Goal: Task Accomplishment & Management: Manage account settings

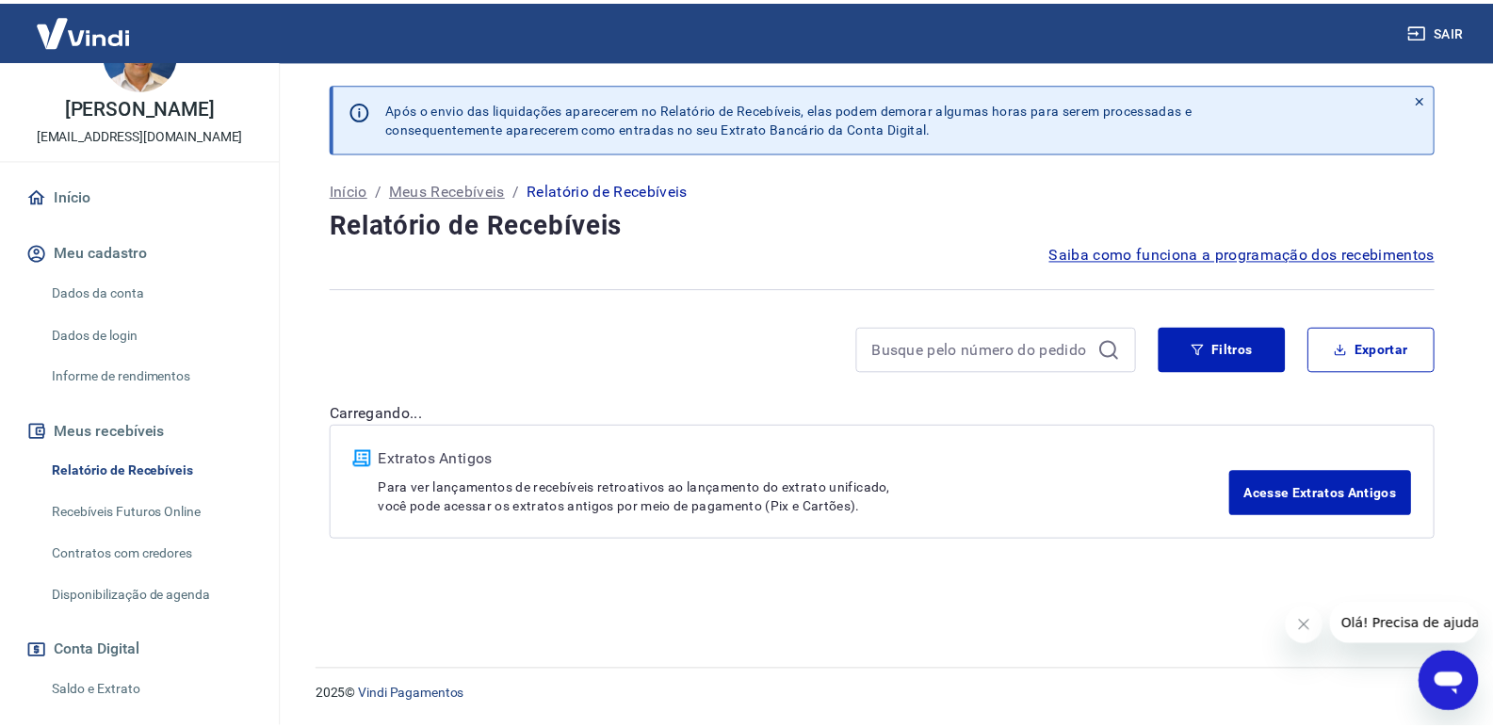
scroll to position [94, 0]
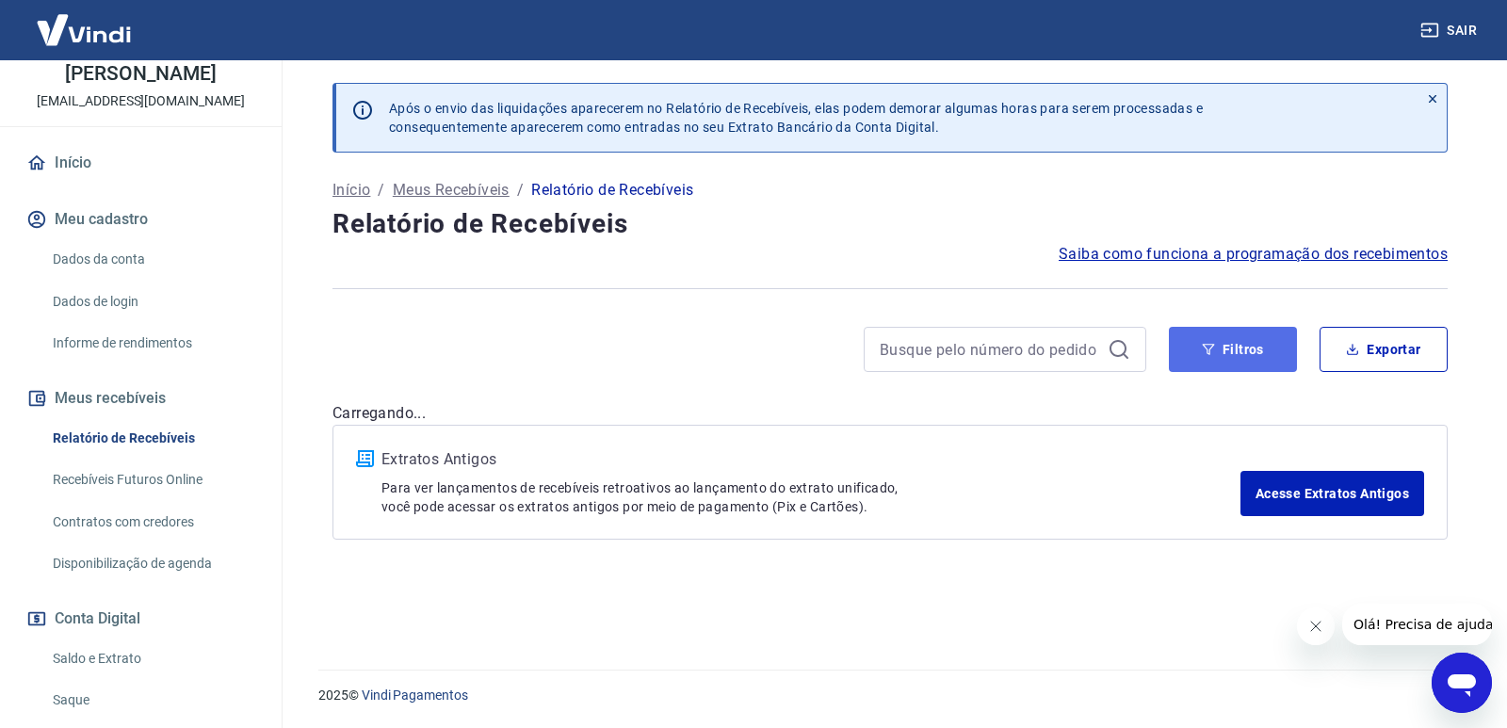
click at [1263, 347] on button "Filtros" at bounding box center [1233, 349] width 128 height 45
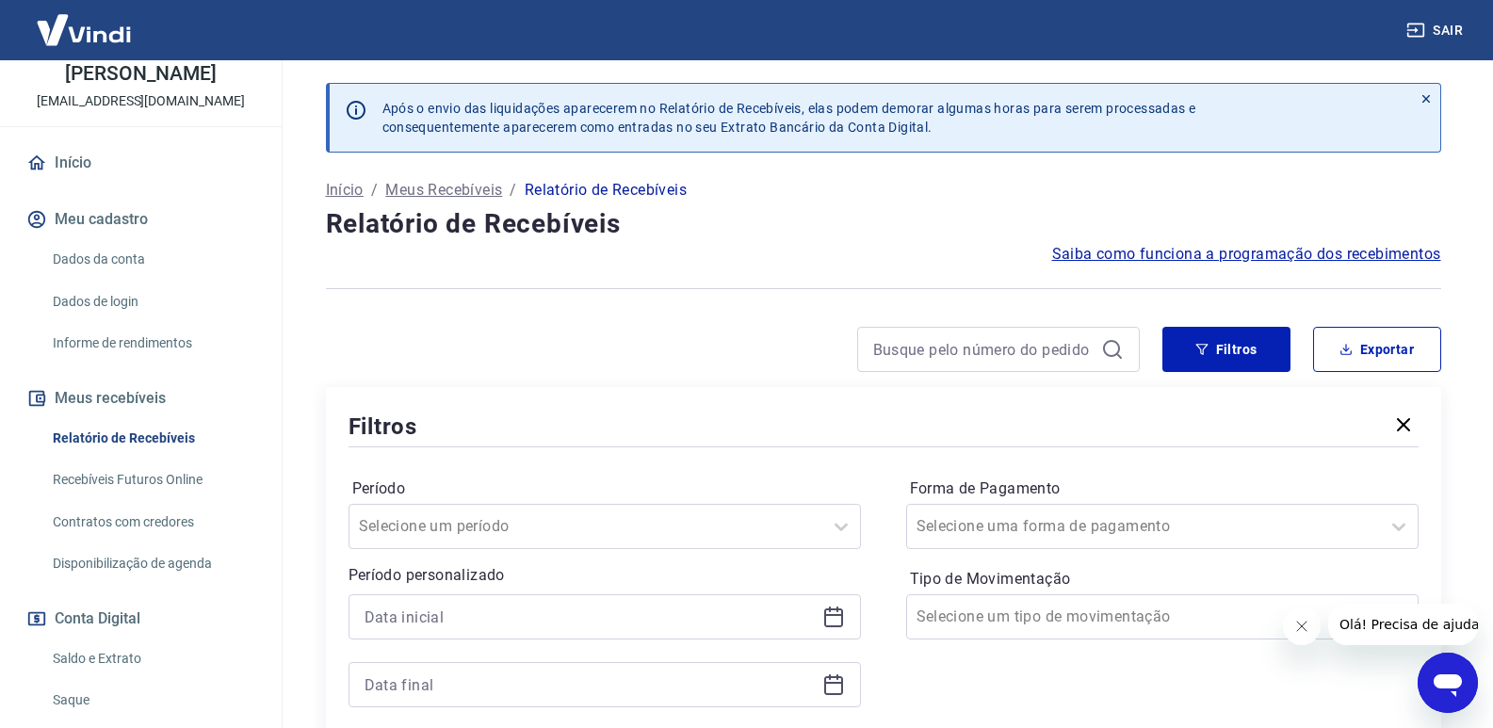
click at [835, 618] on icon at bounding box center [833, 617] width 23 height 23
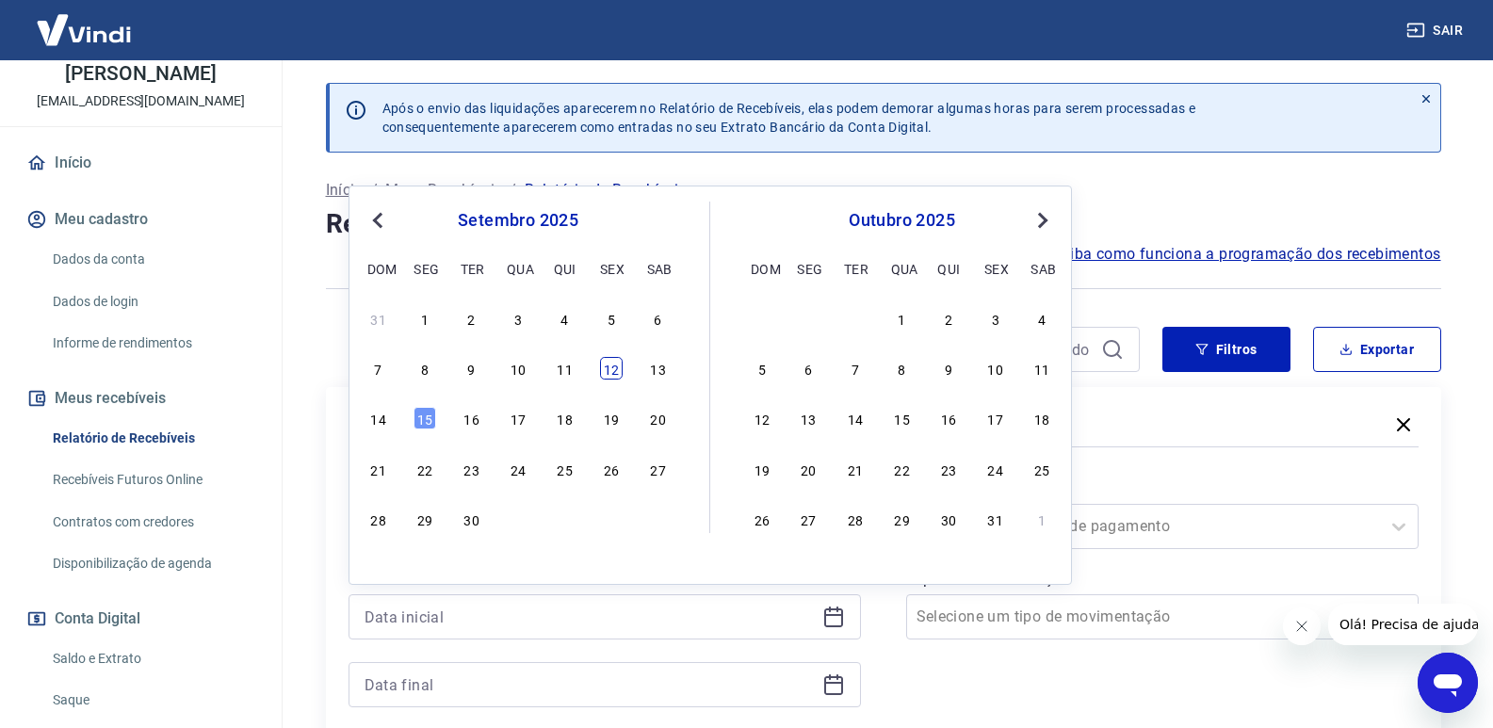
click at [614, 365] on div "12" at bounding box center [611, 368] width 23 height 23
type input "12/09/2025"
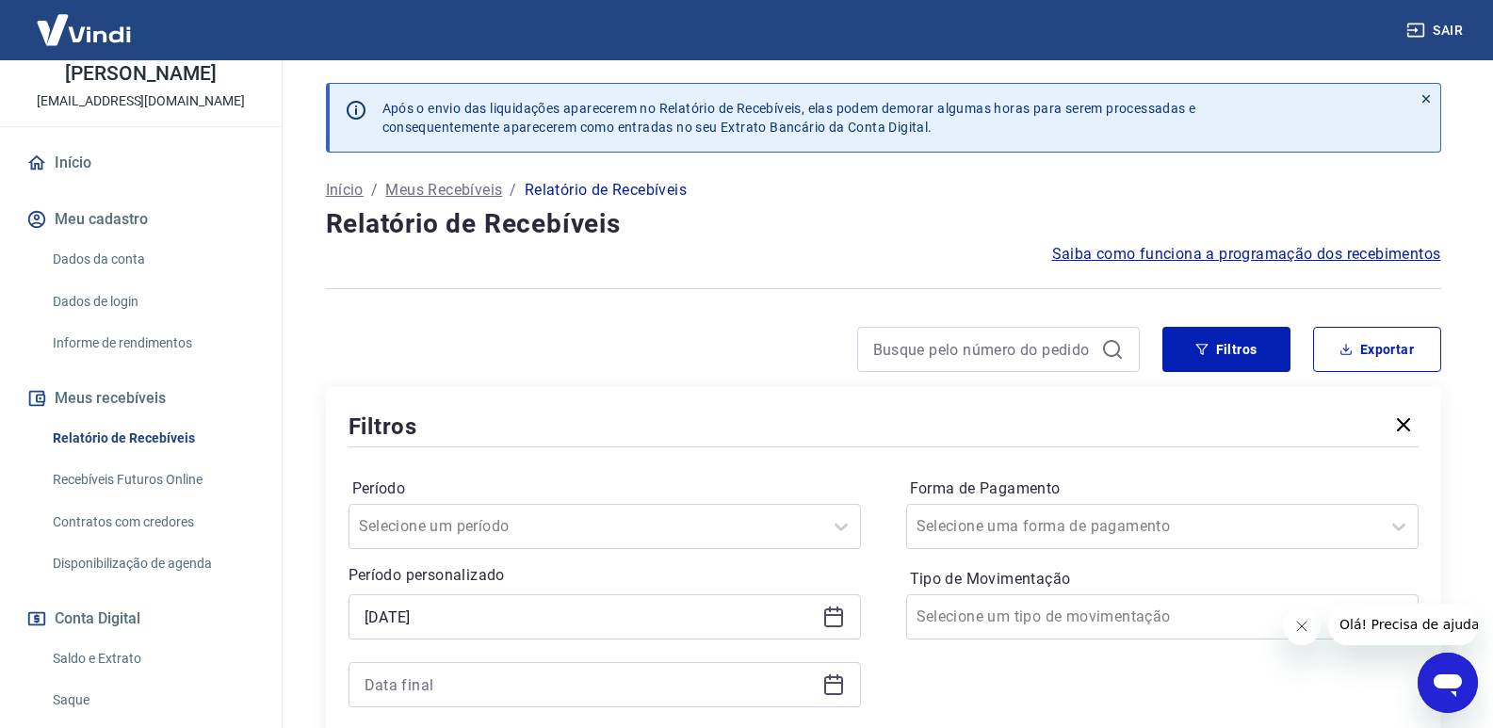
click at [841, 685] on icon at bounding box center [833, 685] width 19 height 19
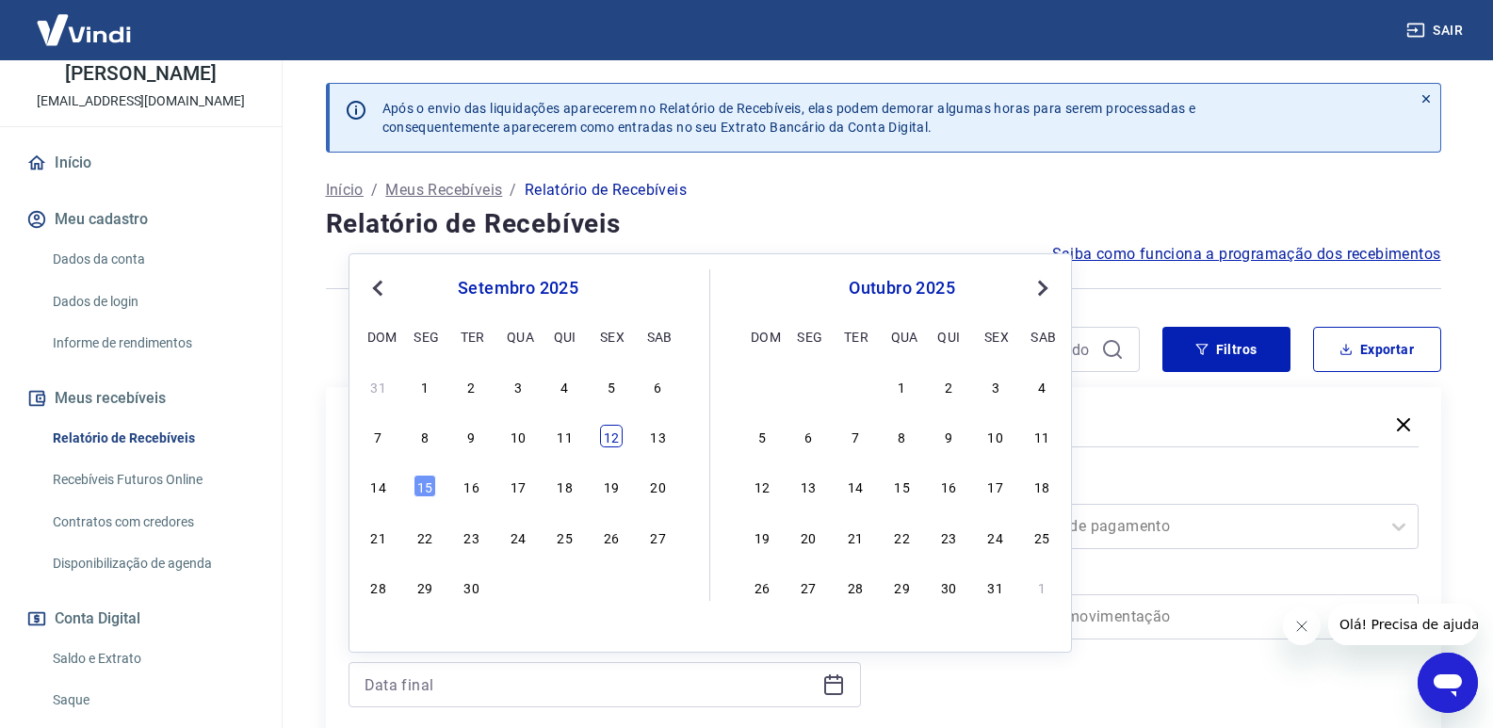
click at [611, 434] on div "12" at bounding box center [611, 436] width 23 height 23
type input "12/09/2025"
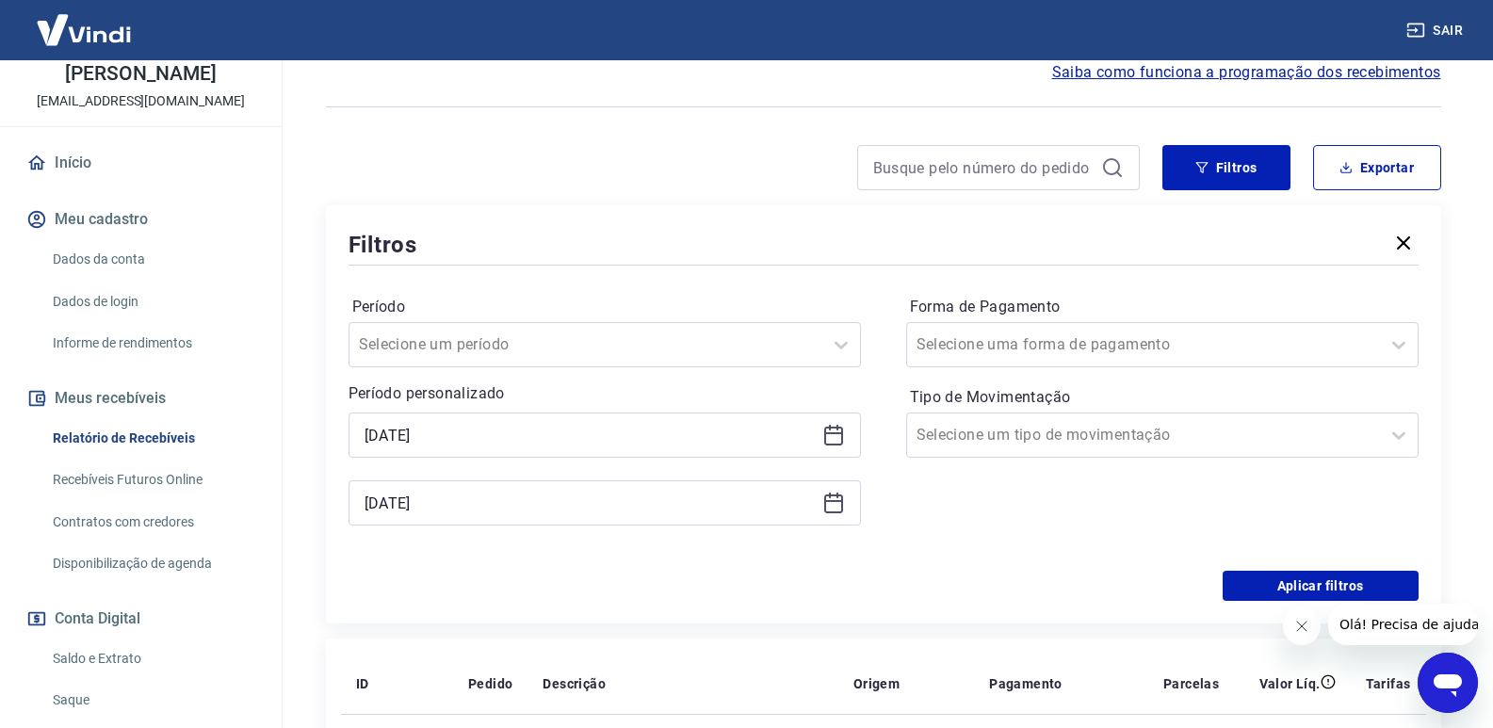
scroll to position [377, 0]
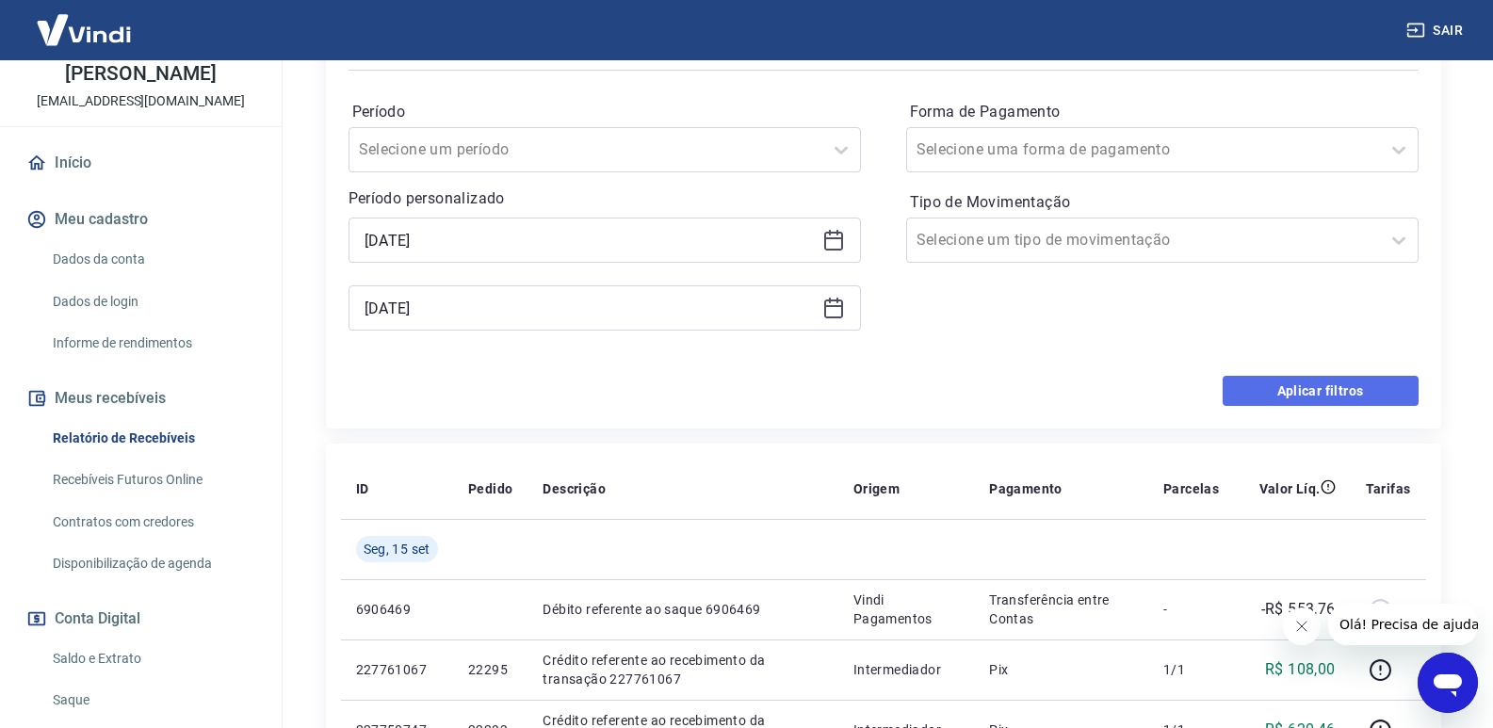
click at [1261, 386] on button "Aplicar filtros" at bounding box center [1320, 391] width 196 height 30
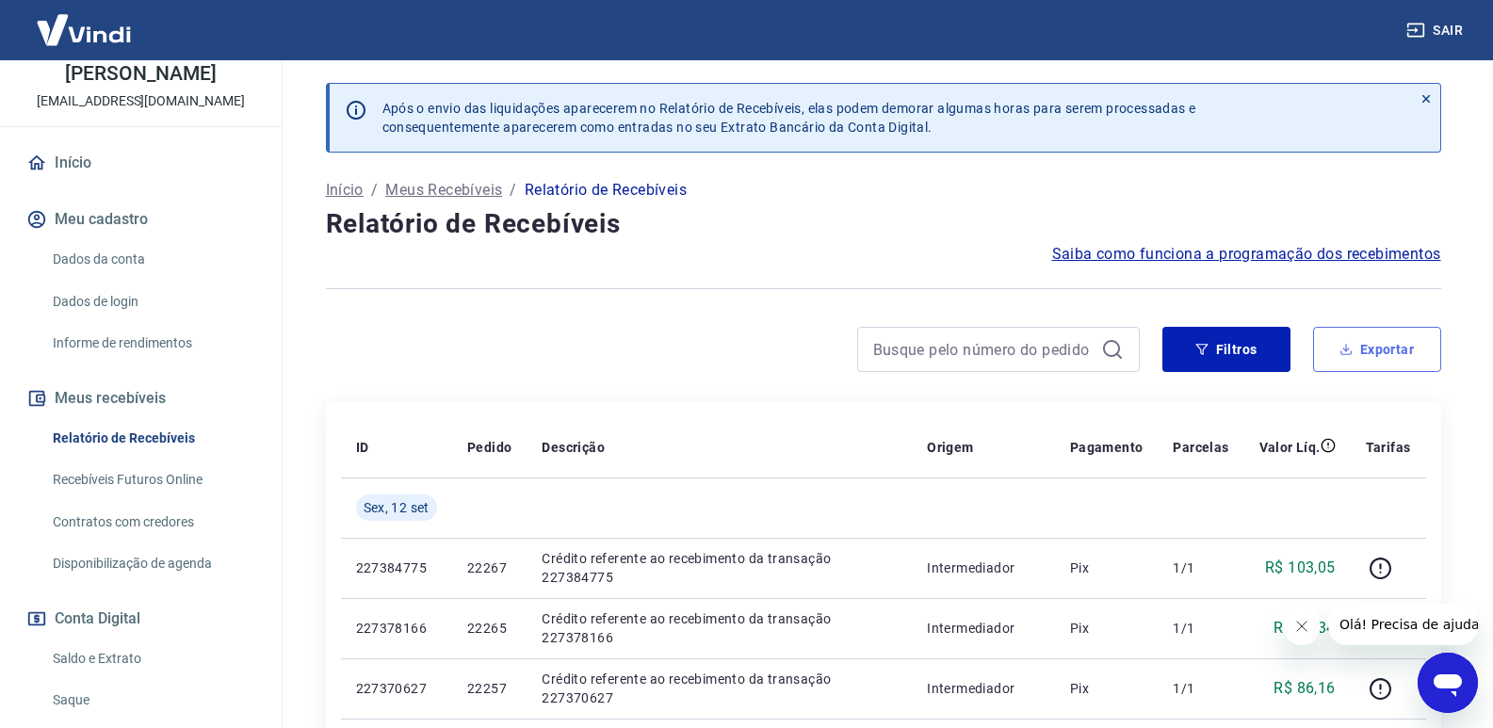
click at [1354, 343] on button "Exportar" at bounding box center [1377, 349] width 128 height 45
type input "12/09/2025"
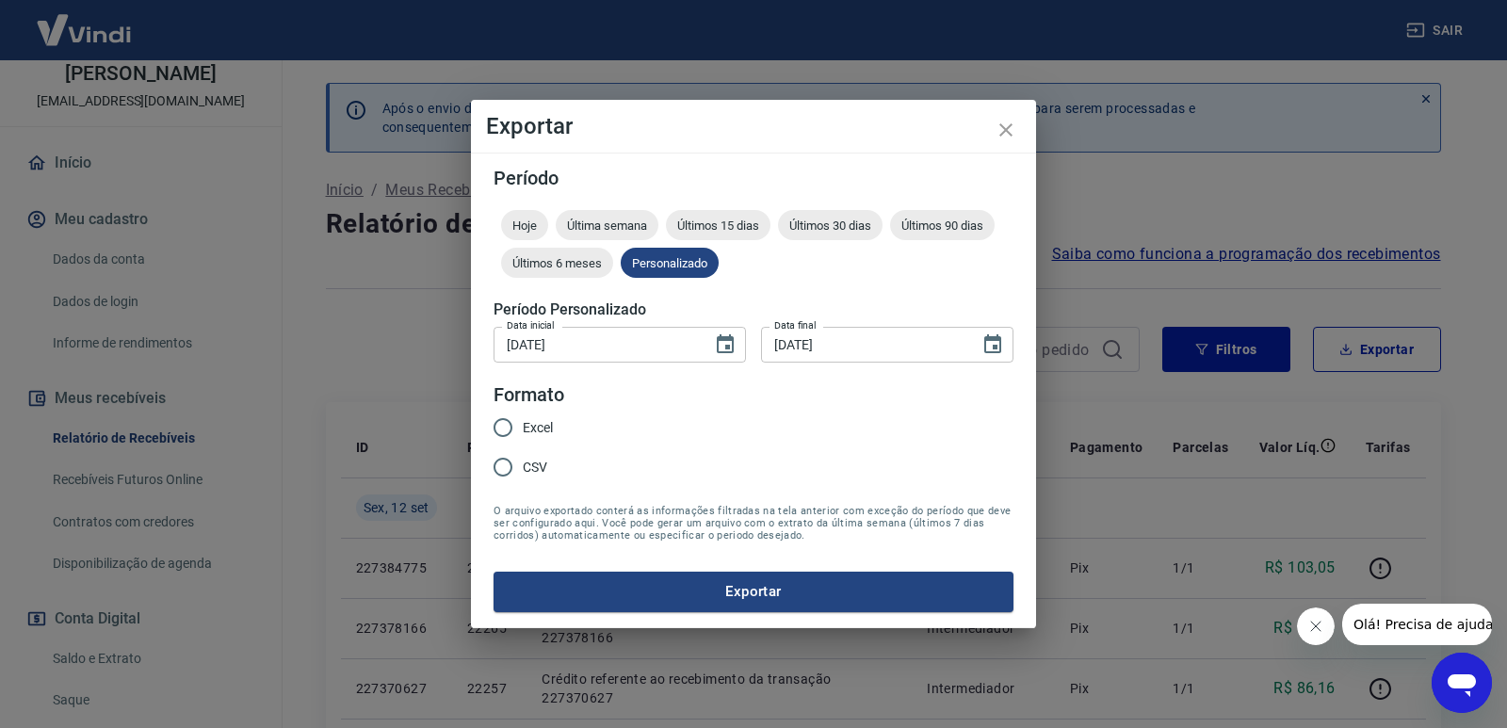
click at [505, 424] on input "Excel" at bounding box center [503, 428] width 40 height 40
radio input "true"
click at [747, 592] on button "Exportar" at bounding box center [753, 592] width 520 height 40
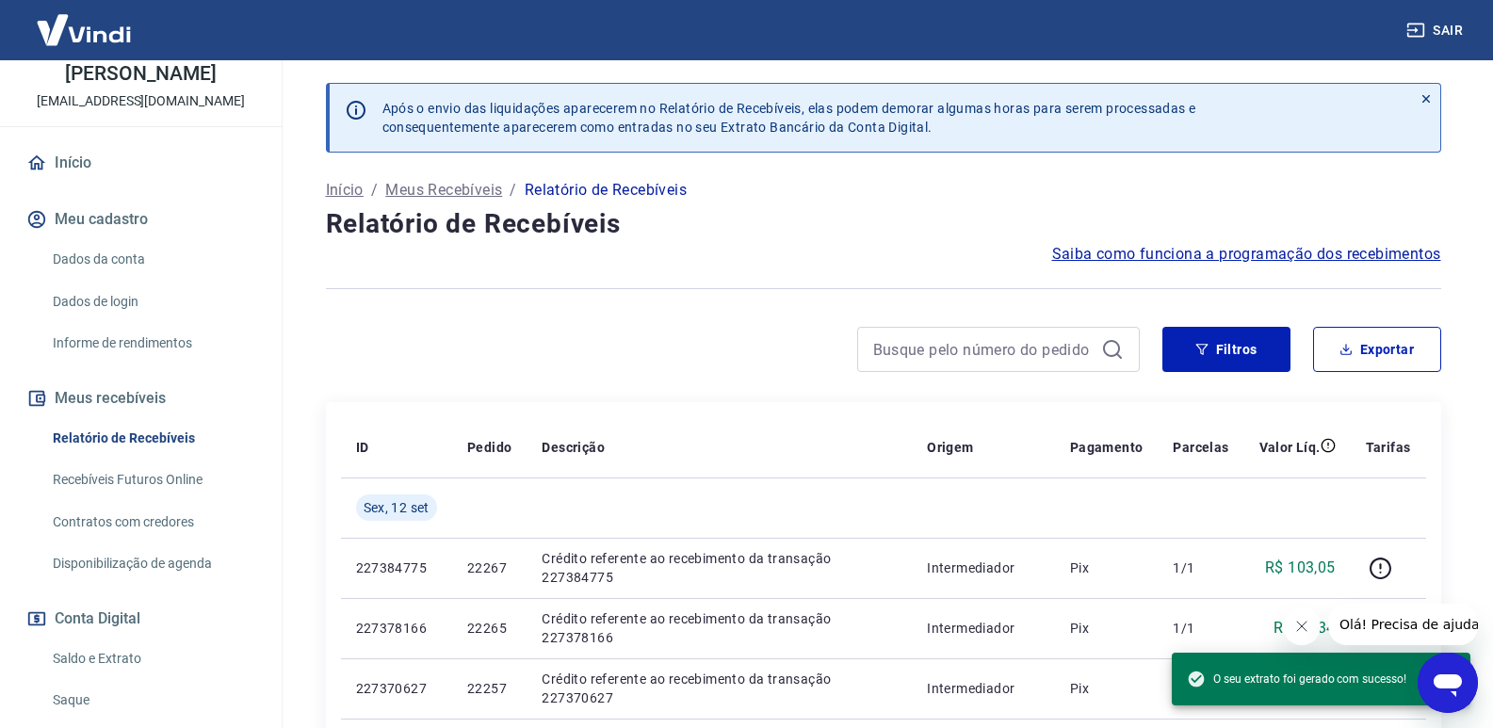
click at [85, 694] on link "Saque" at bounding box center [152, 700] width 214 height 39
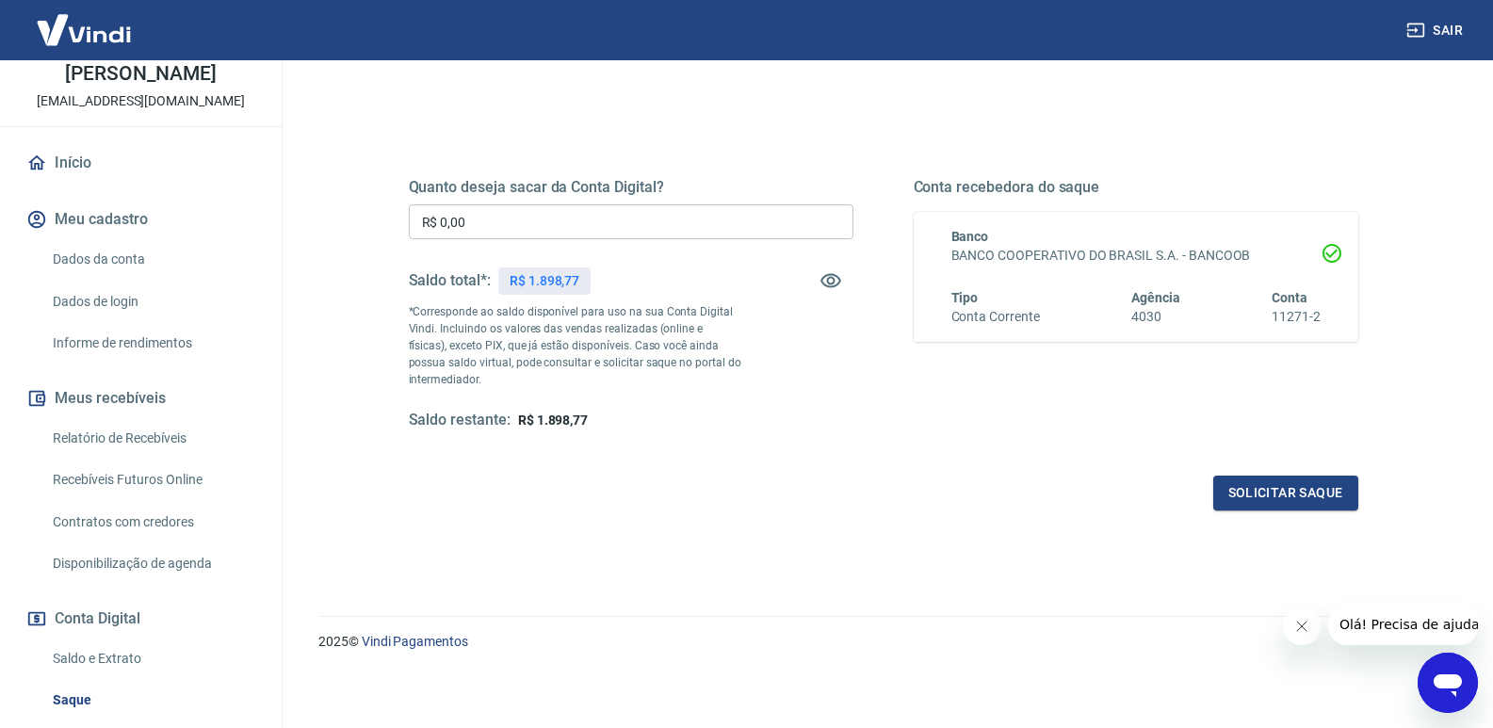
scroll to position [203, 0]
click at [118, 656] on link "Saldo e Extrato" at bounding box center [152, 658] width 214 height 39
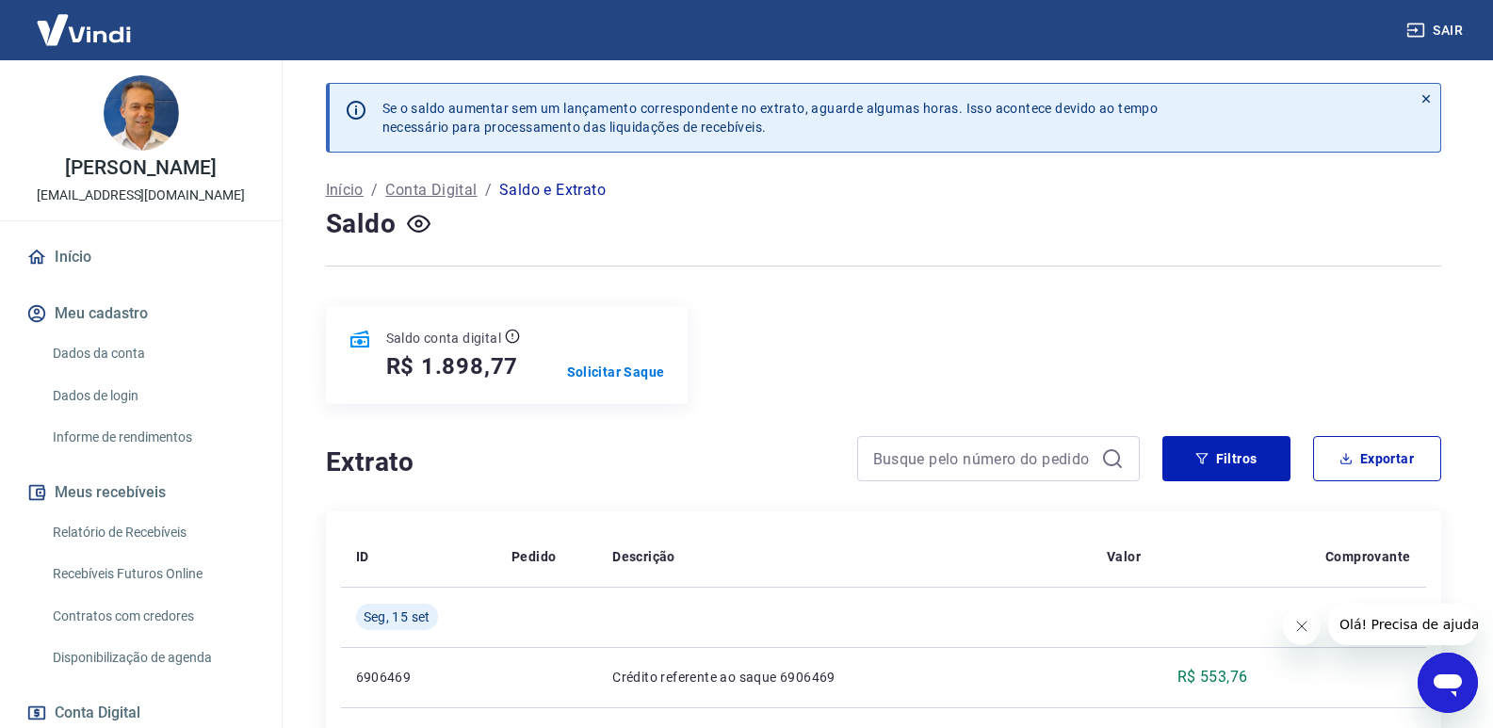
scroll to position [188, 0]
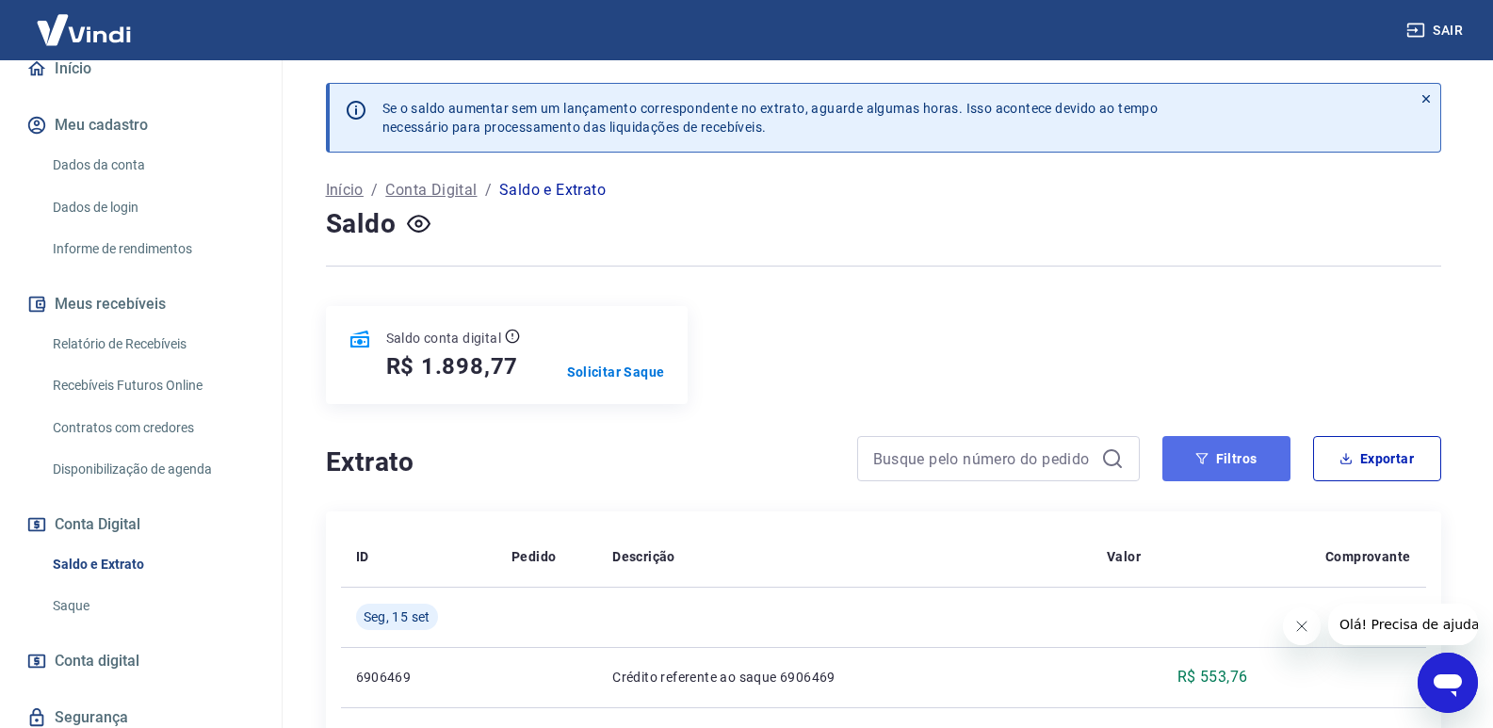
click at [1223, 470] on button "Filtros" at bounding box center [1226, 458] width 128 height 45
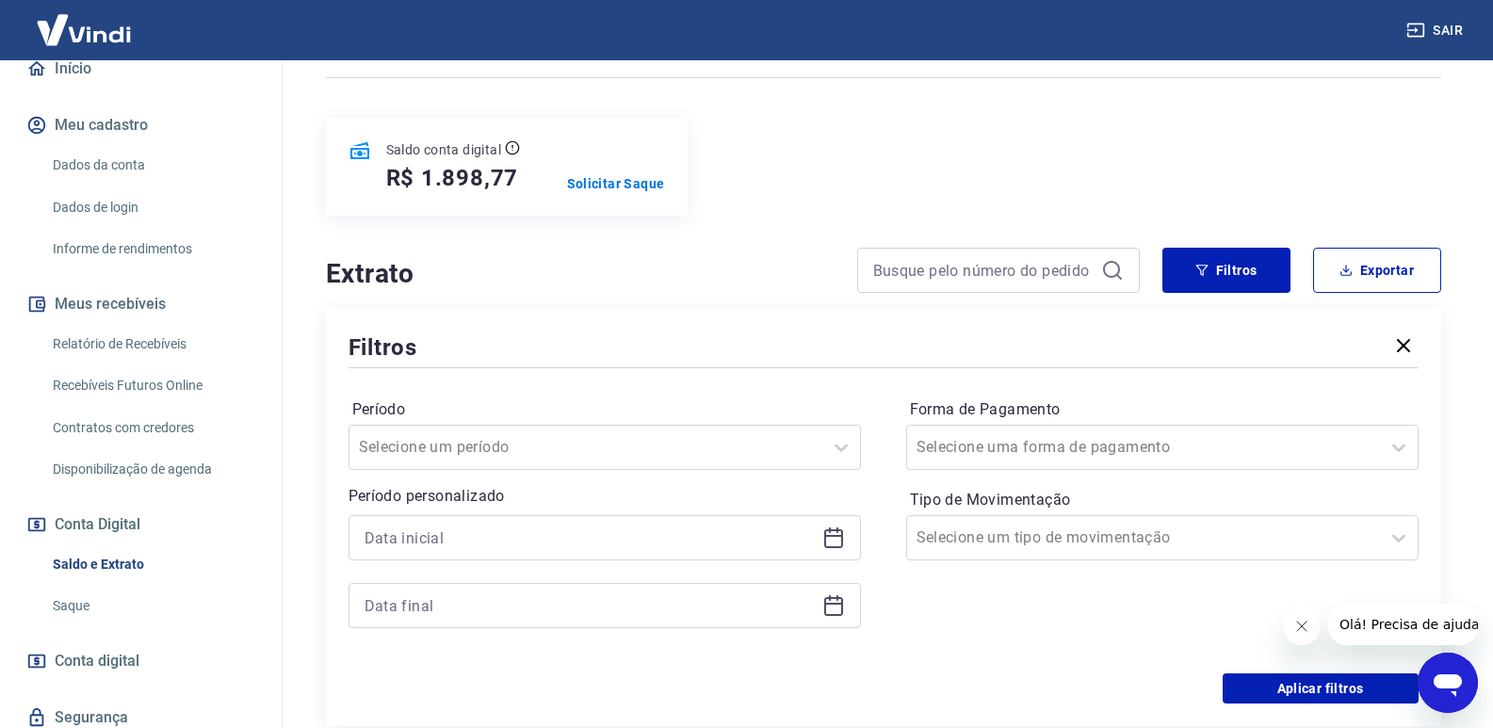
click at [829, 538] on icon at bounding box center [833, 537] width 23 height 23
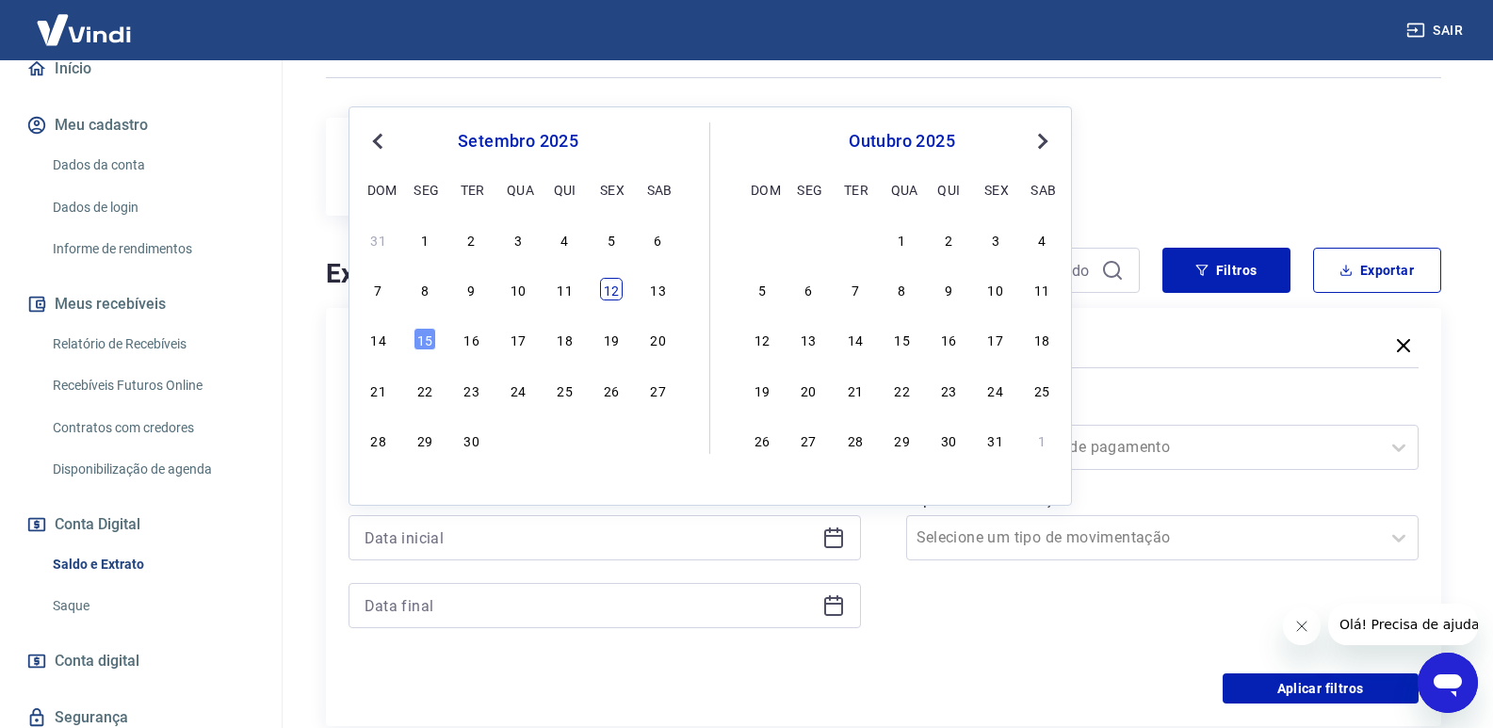
click at [622, 289] on div "12" at bounding box center [611, 289] width 23 height 23
type input "12/09/2025"
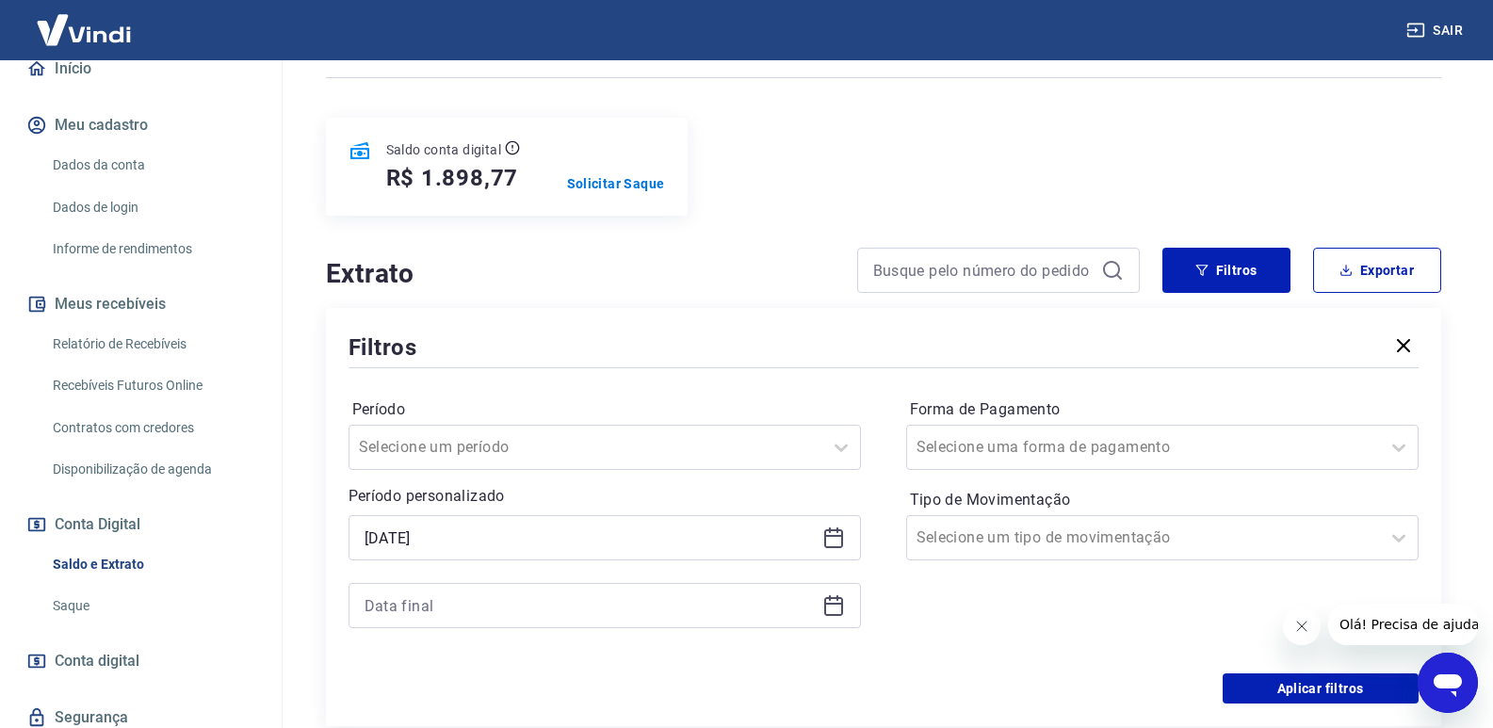
click at [844, 602] on icon at bounding box center [833, 605] width 23 height 23
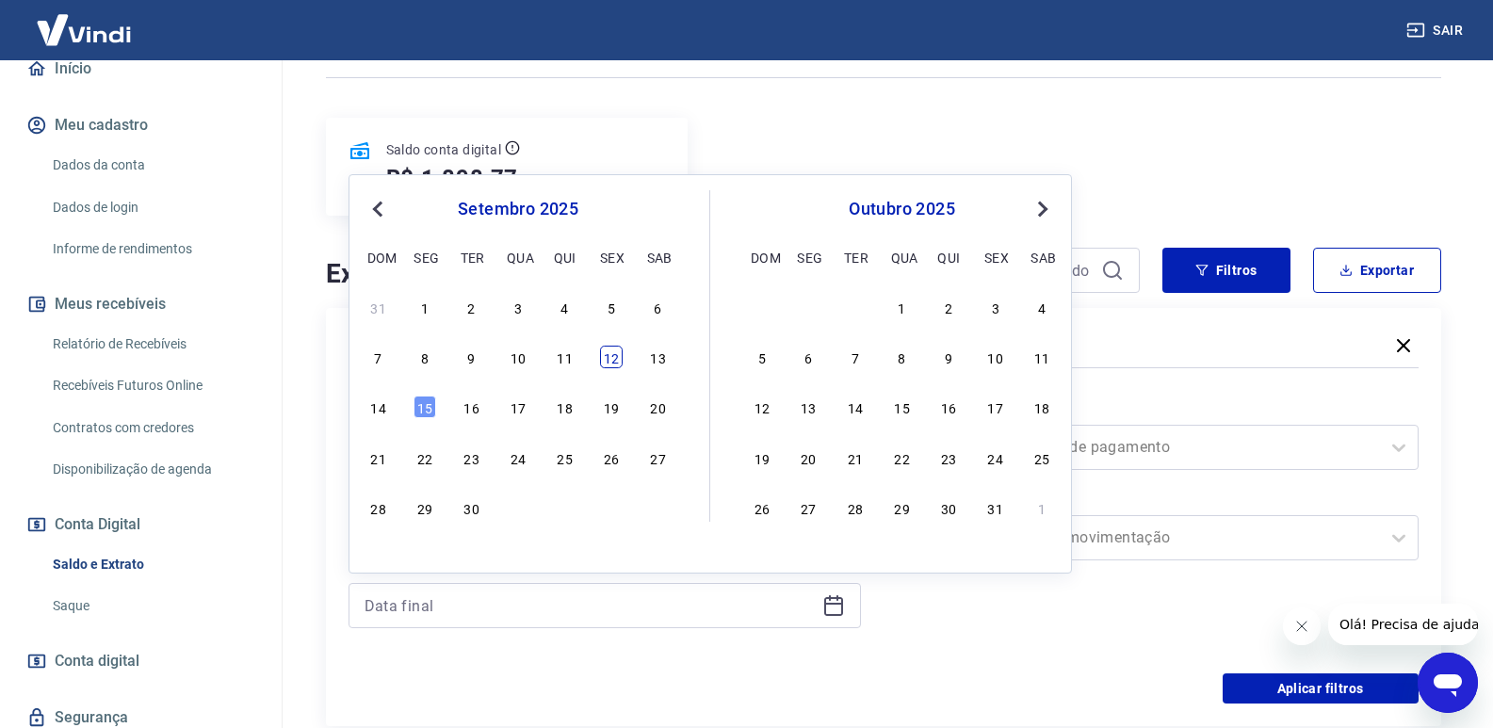
click at [622, 364] on div "12" at bounding box center [611, 357] width 23 height 23
type input "12/09/2025"
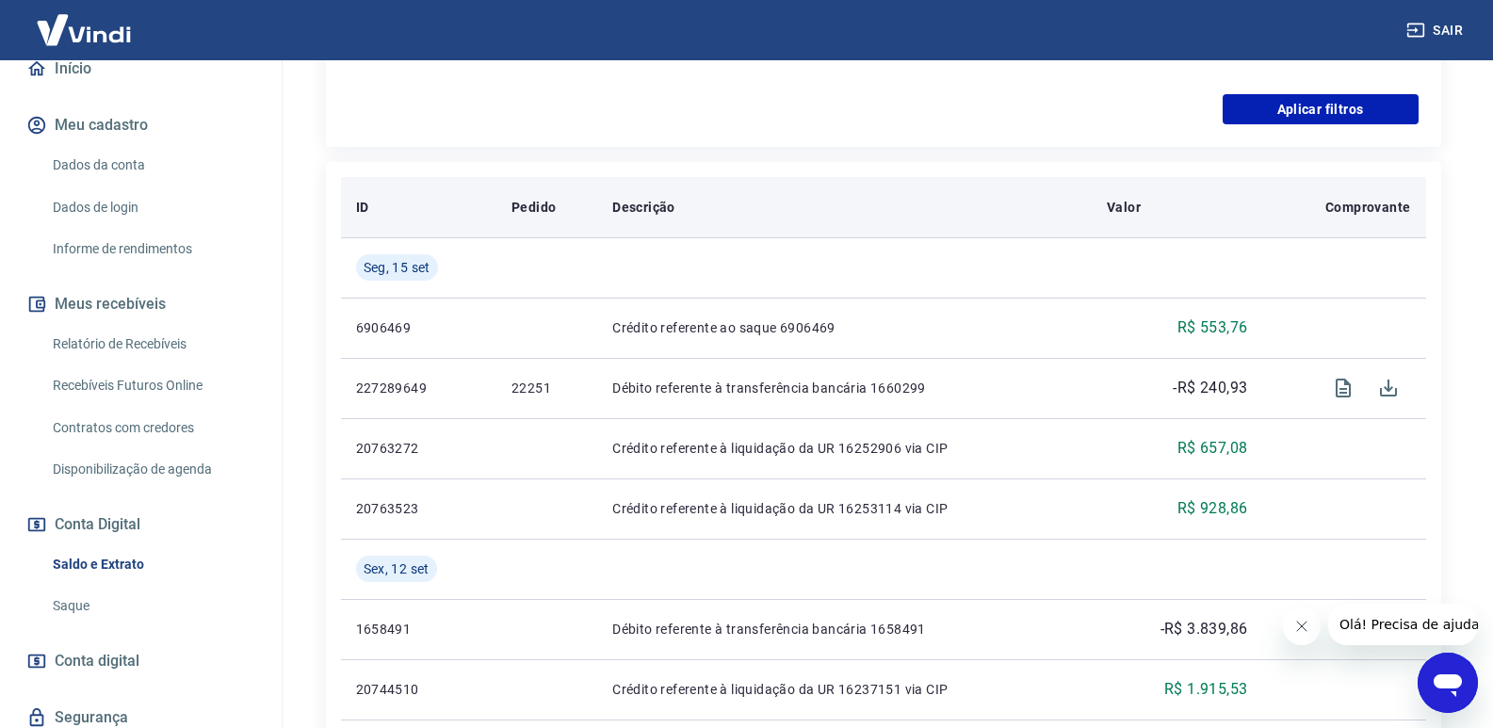
scroll to position [659, 0]
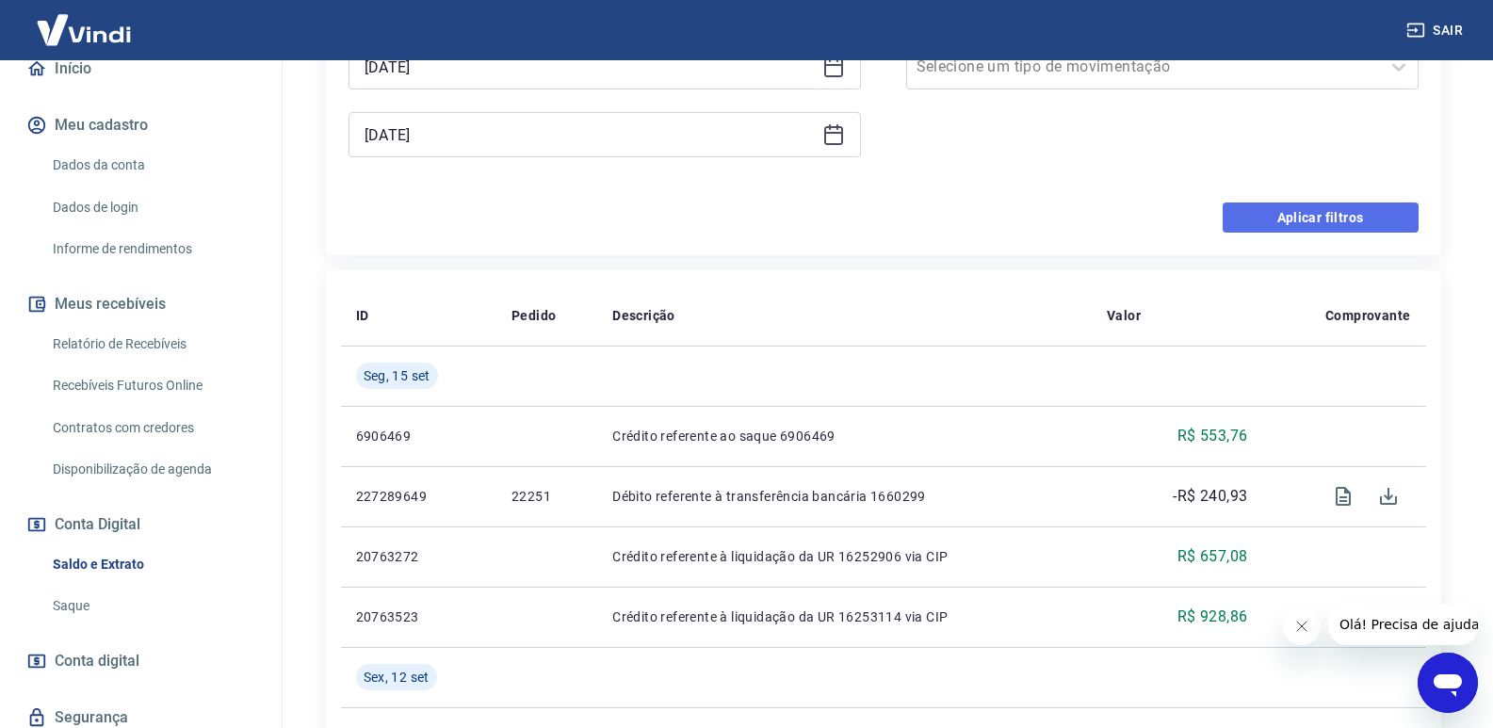
click at [1355, 220] on button "Aplicar filtros" at bounding box center [1320, 217] width 196 height 30
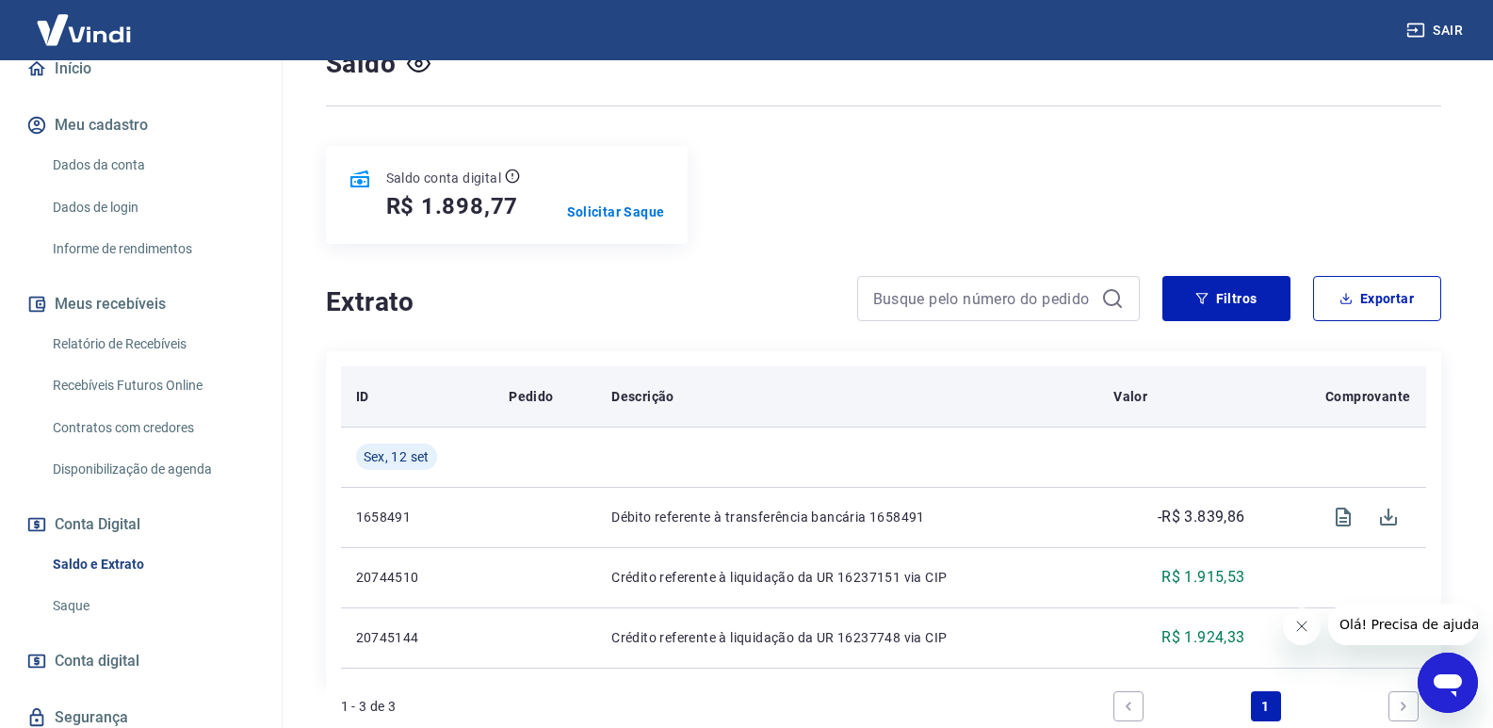
scroll to position [280, 0]
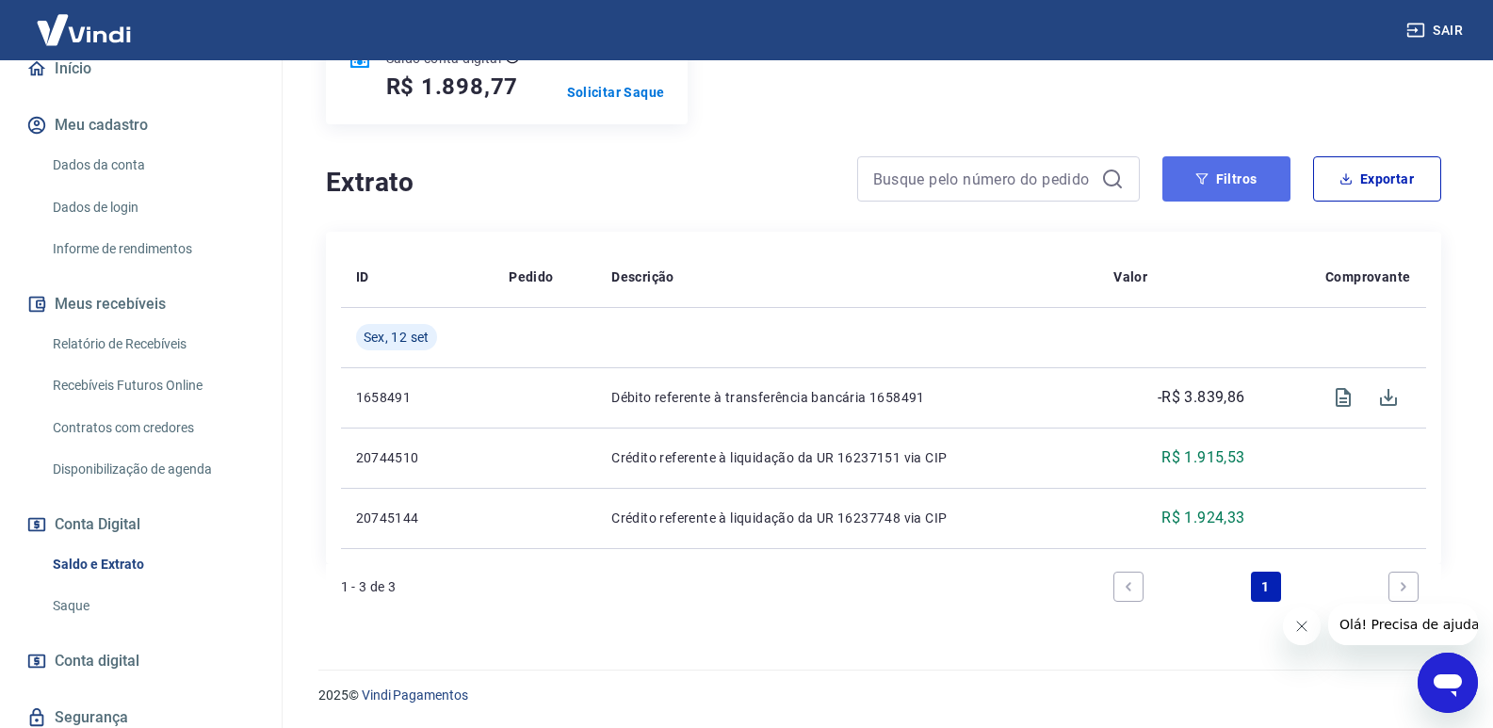
click at [1207, 187] on button "Filtros" at bounding box center [1226, 178] width 128 height 45
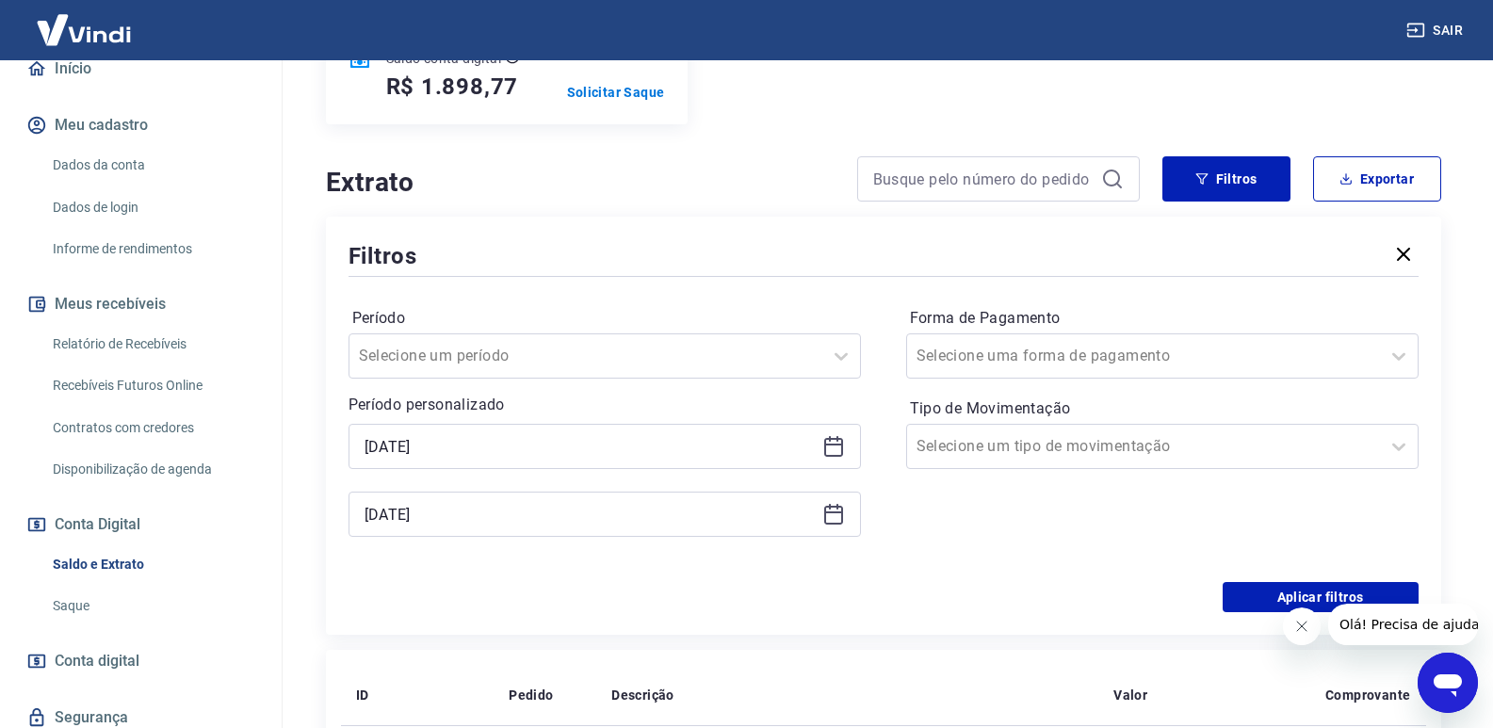
click at [840, 523] on icon at bounding box center [833, 515] width 19 height 19
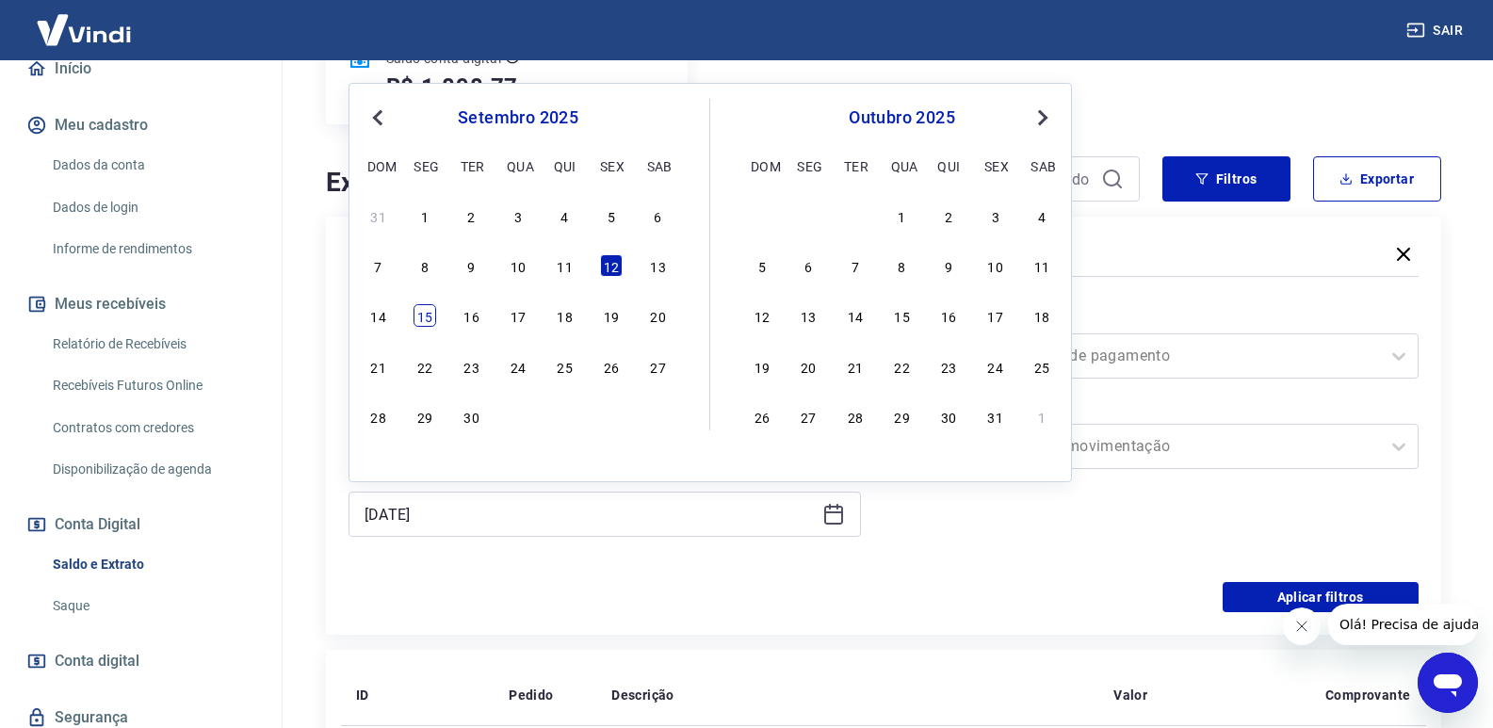
click at [429, 315] on div "15" at bounding box center [424, 315] width 23 height 23
type input "15/09/2025"
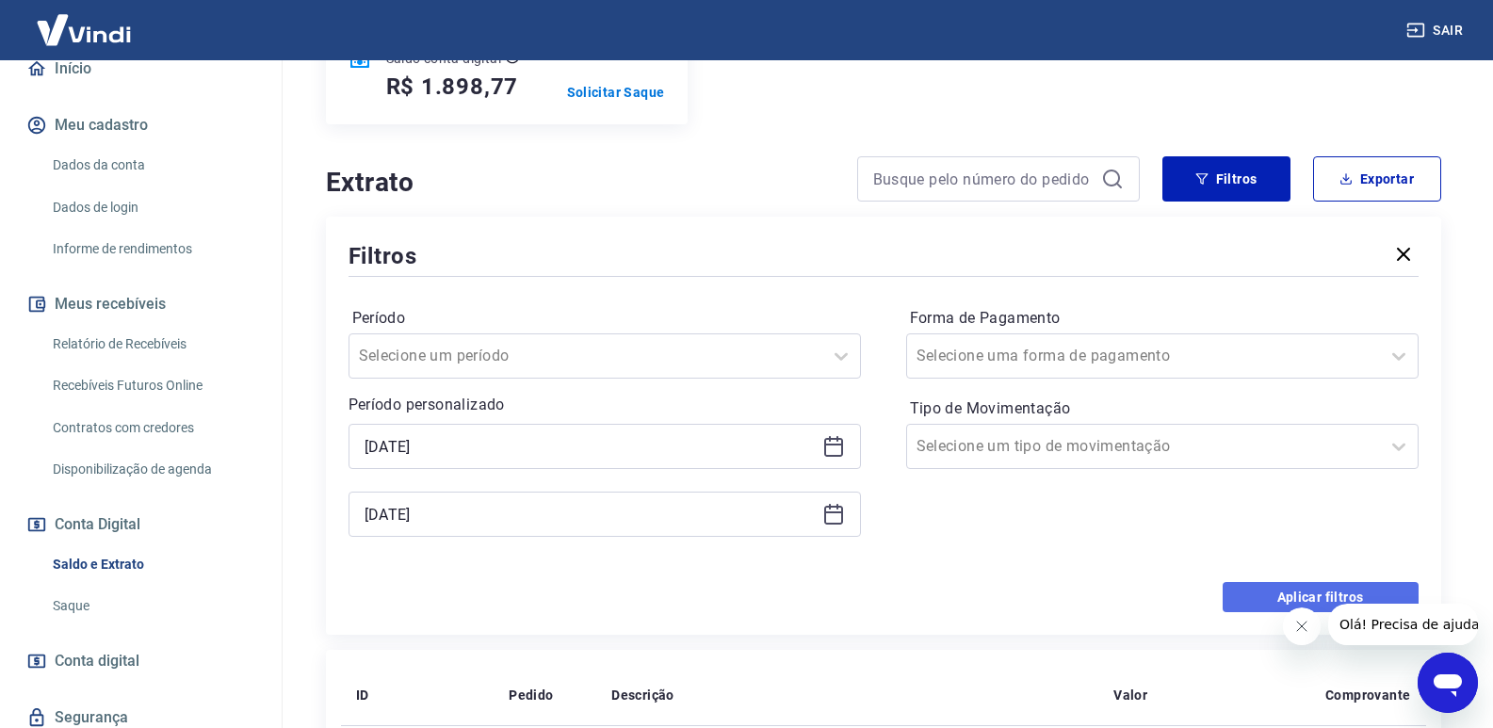
click at [1232, 597] on button "Aplicar filtros" at bounding box center [1320, 597] width 196 height 30
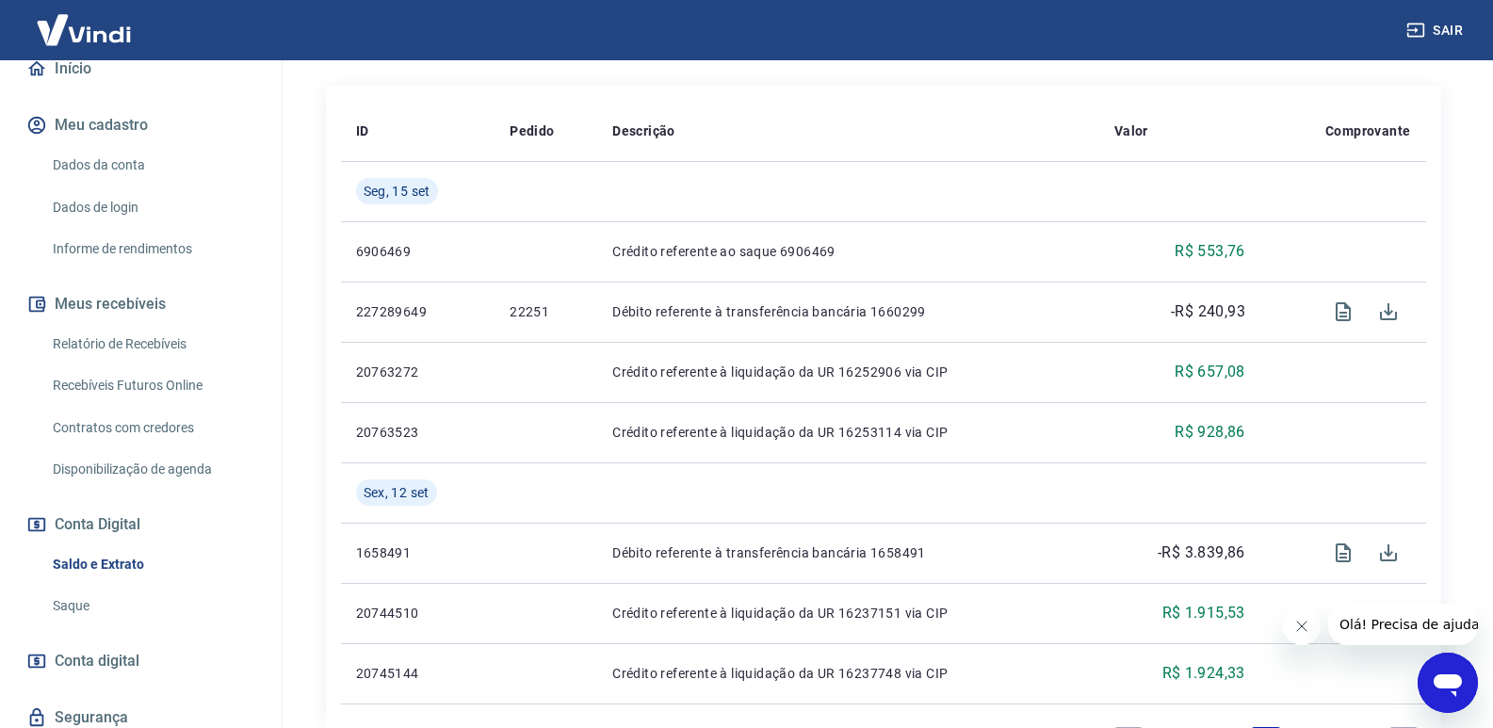
scroll to position [393, 0]
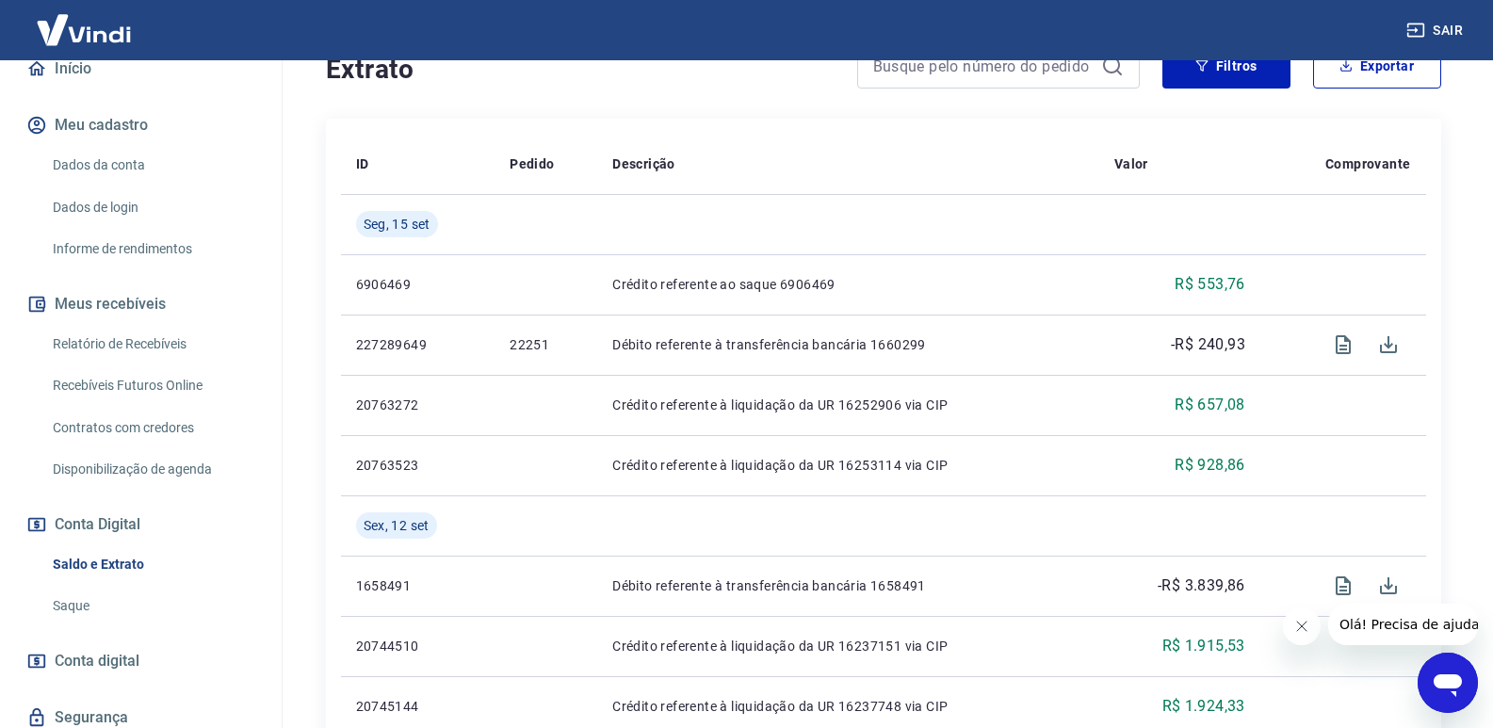
click at [89, 606] on link "Saque" at bounding box center [152, 606] width 214 height 39
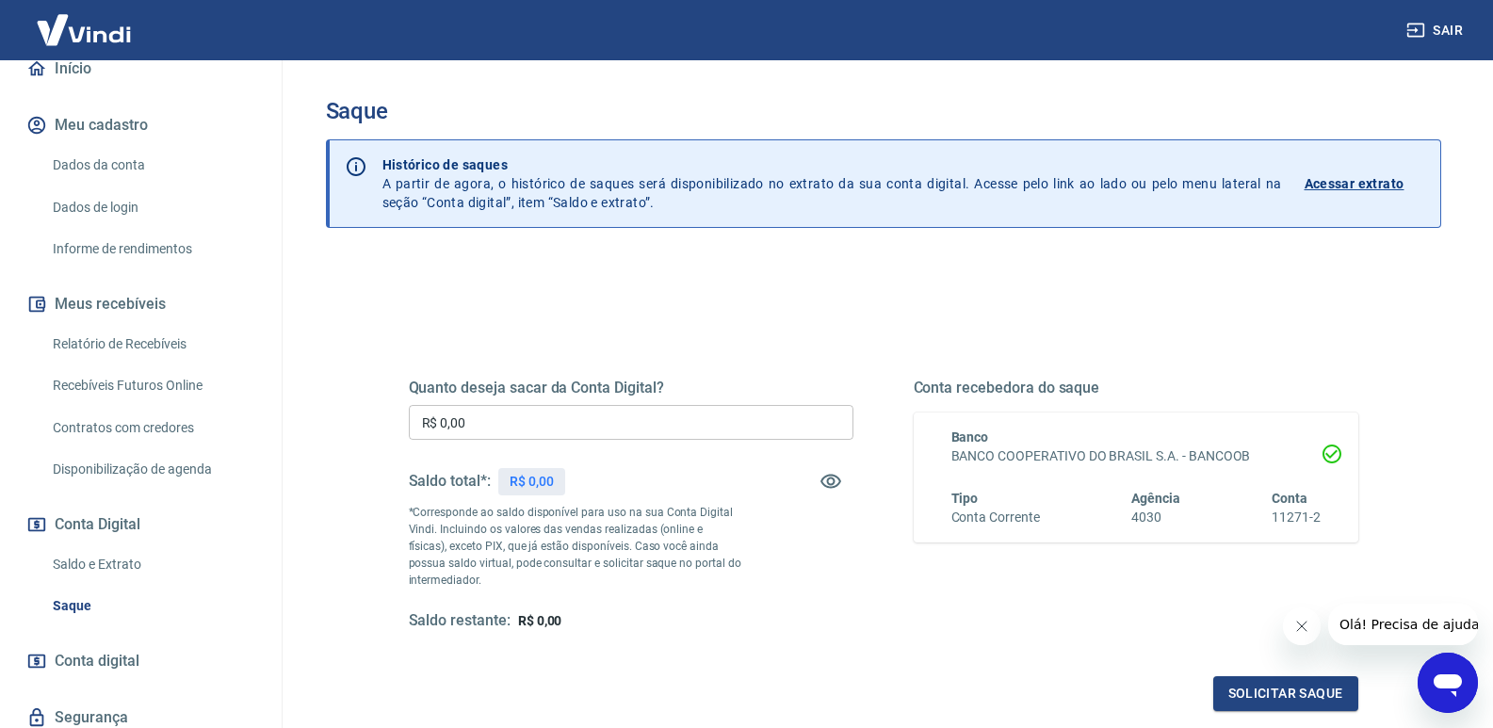
click at [466, 434] on input "R$ 0,00" at bounding box center [631, 422] width 445 height 35
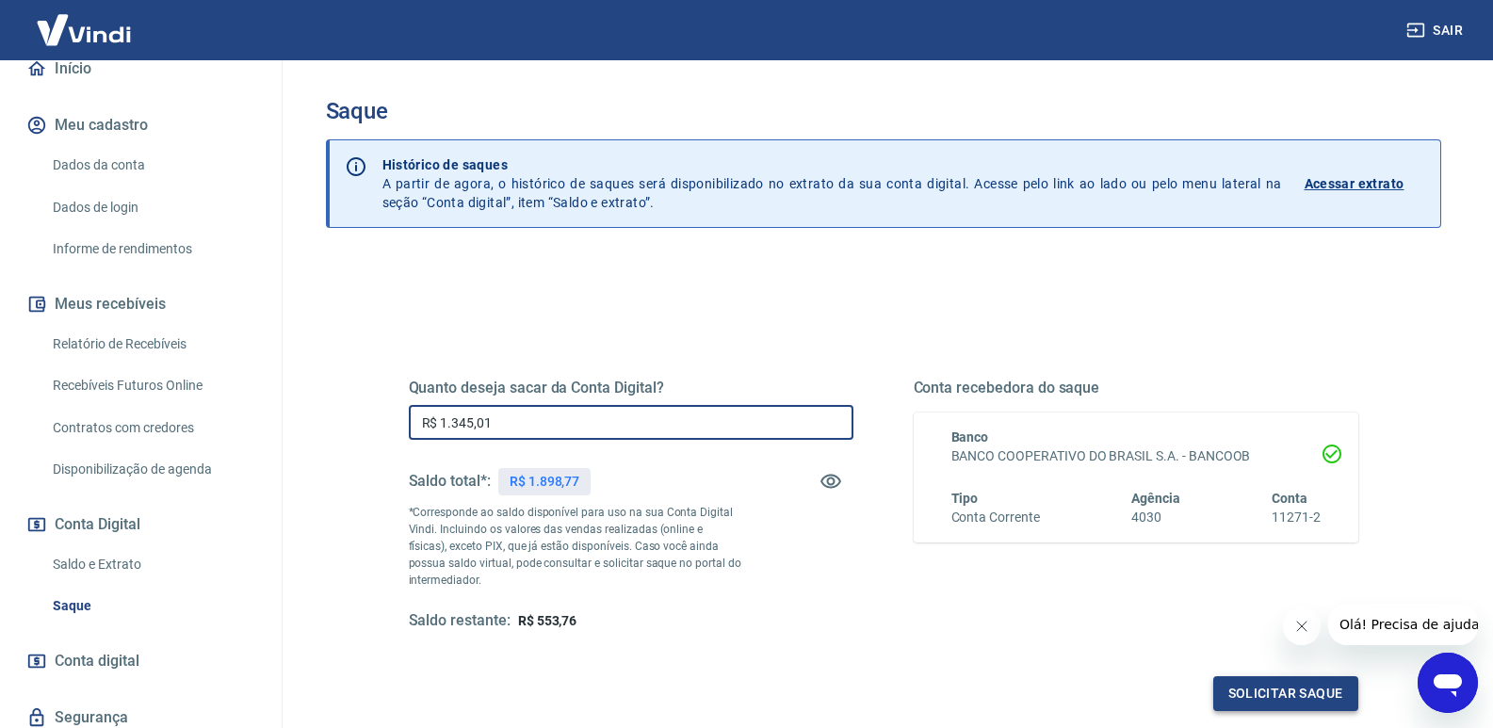
type input "R$ 1.345,01"
click at [1299, 691] on button "Solicitar saque" at bounding box center [1285, 693] width 145 height 35
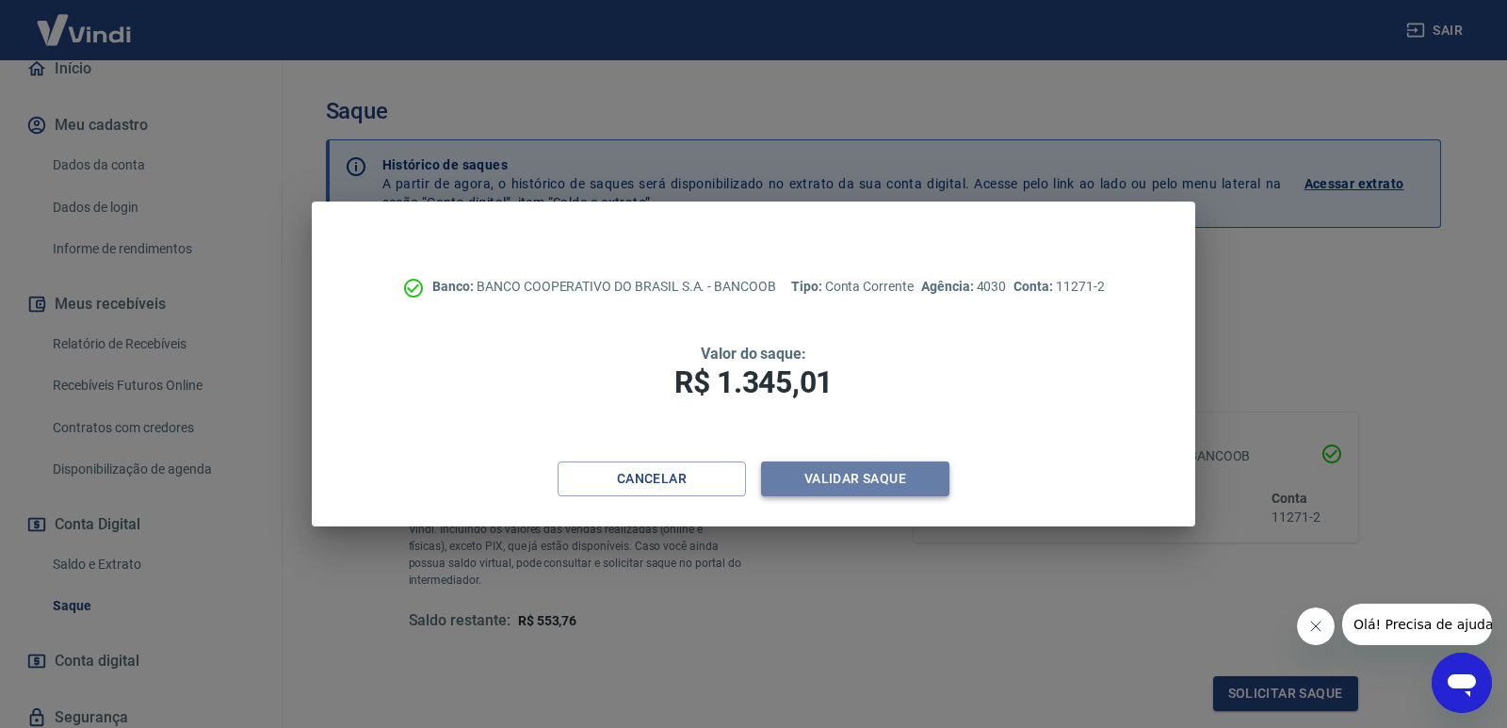
click at [841, 483] on button "Validar saque" at bounding box center [855, 478] width 188 height 35
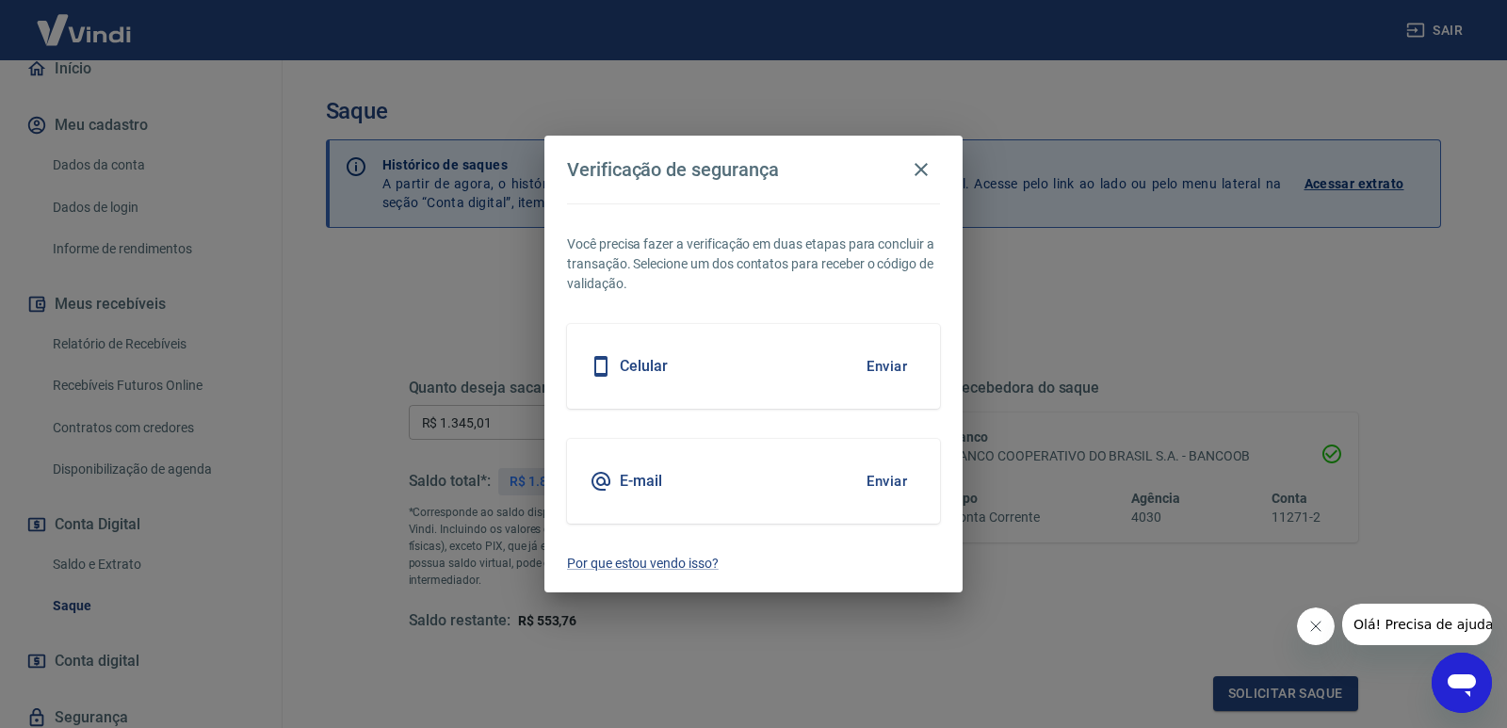
click at [872, 480] on button "Enviar" at bounding box center [886, 481] width 61 height 40
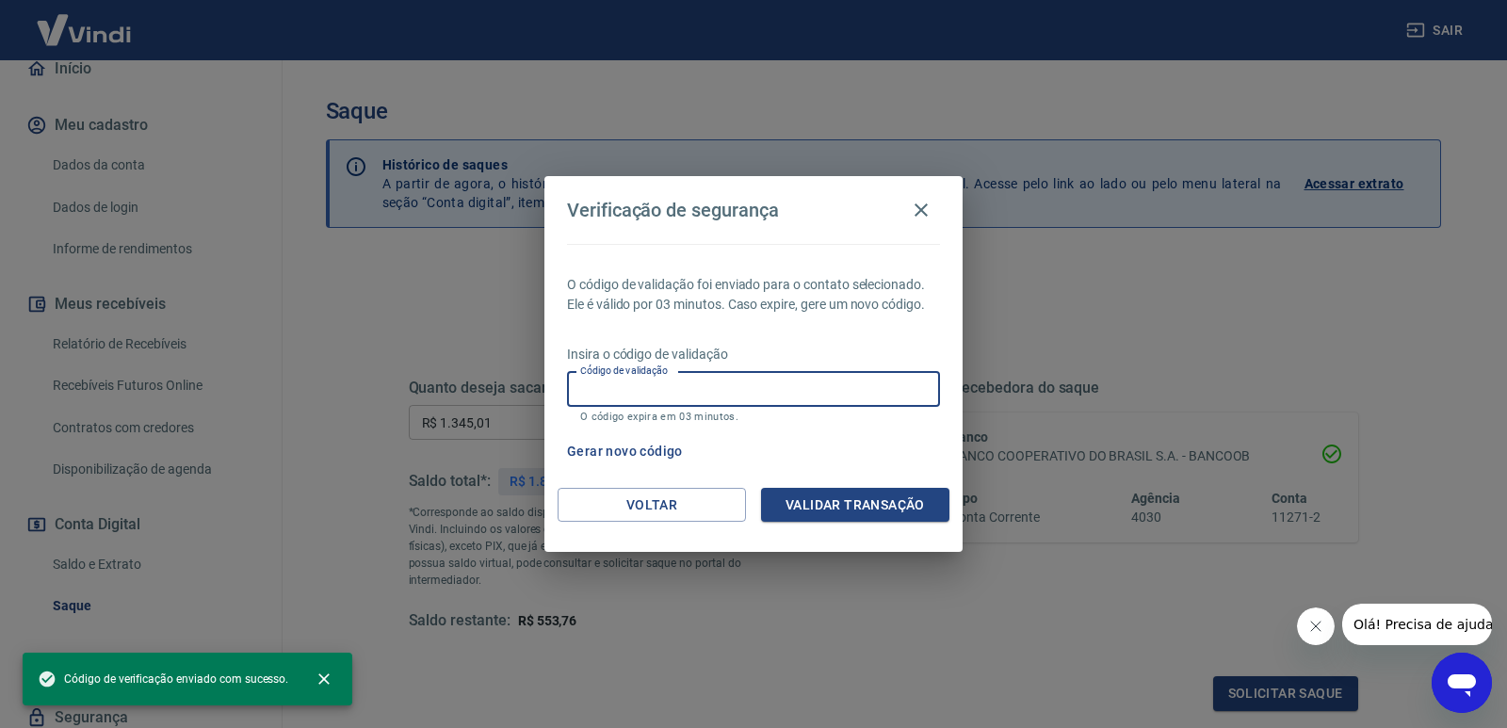
click at [614, 386] on input "Código de validação" at bounding box center [753, 389] width 373 height 35
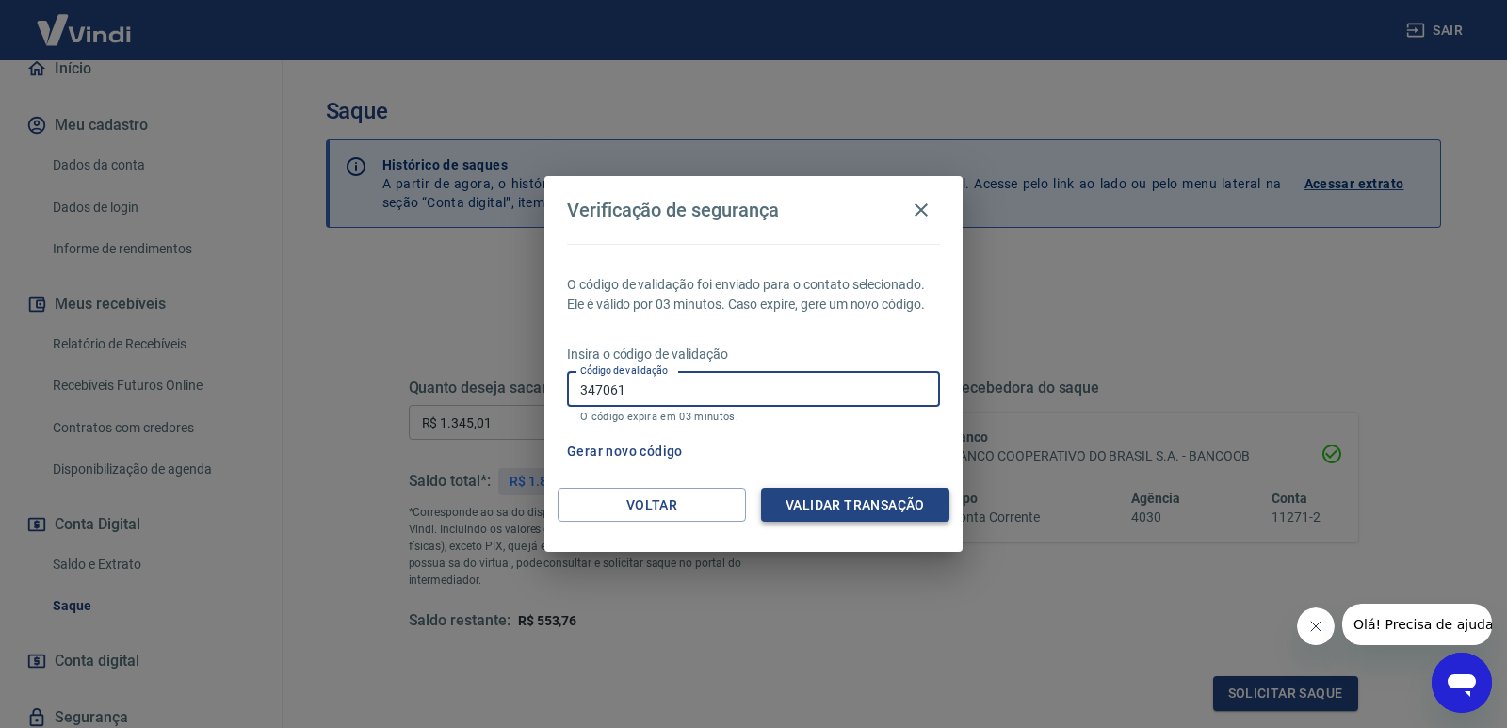
type input "347061"
click at [871, 504] on button "Validar transação" at bounding box center [855, 505] width 188 height 35
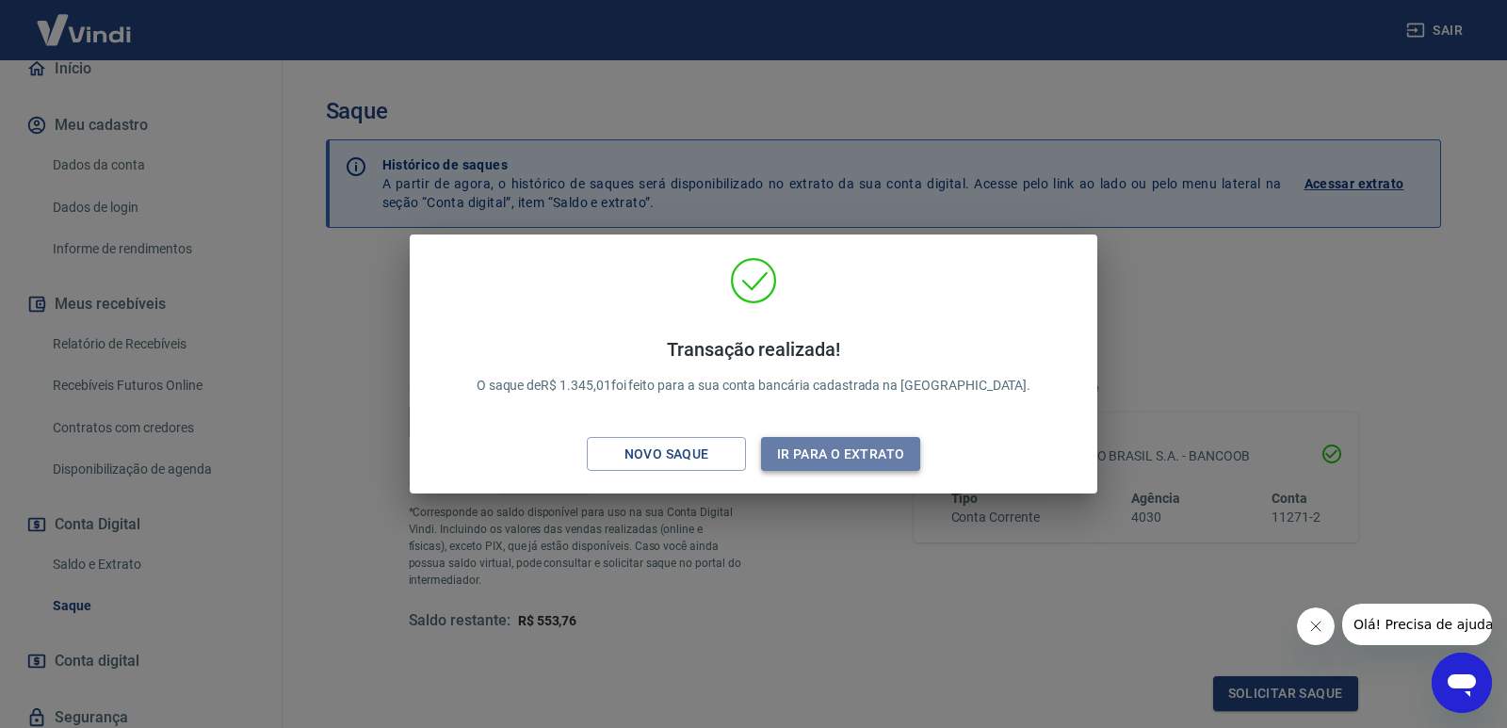
click at [861, 460] on button "Ir para o extrato" at bounding box center [840, 454] width 159 height 35
